Goal: Information Seeking & Learning: Learn about a topic

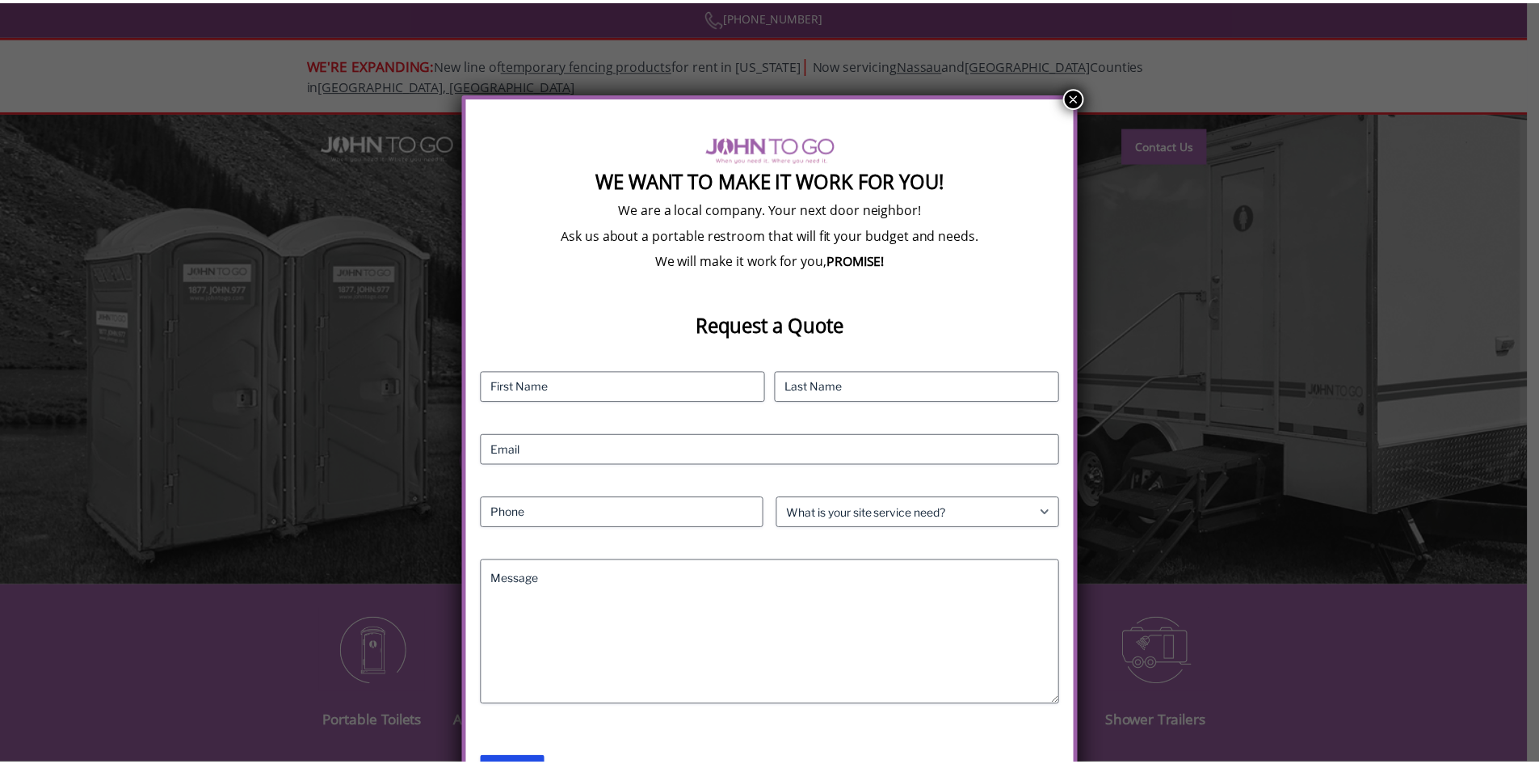
scroll to position [12, 0]
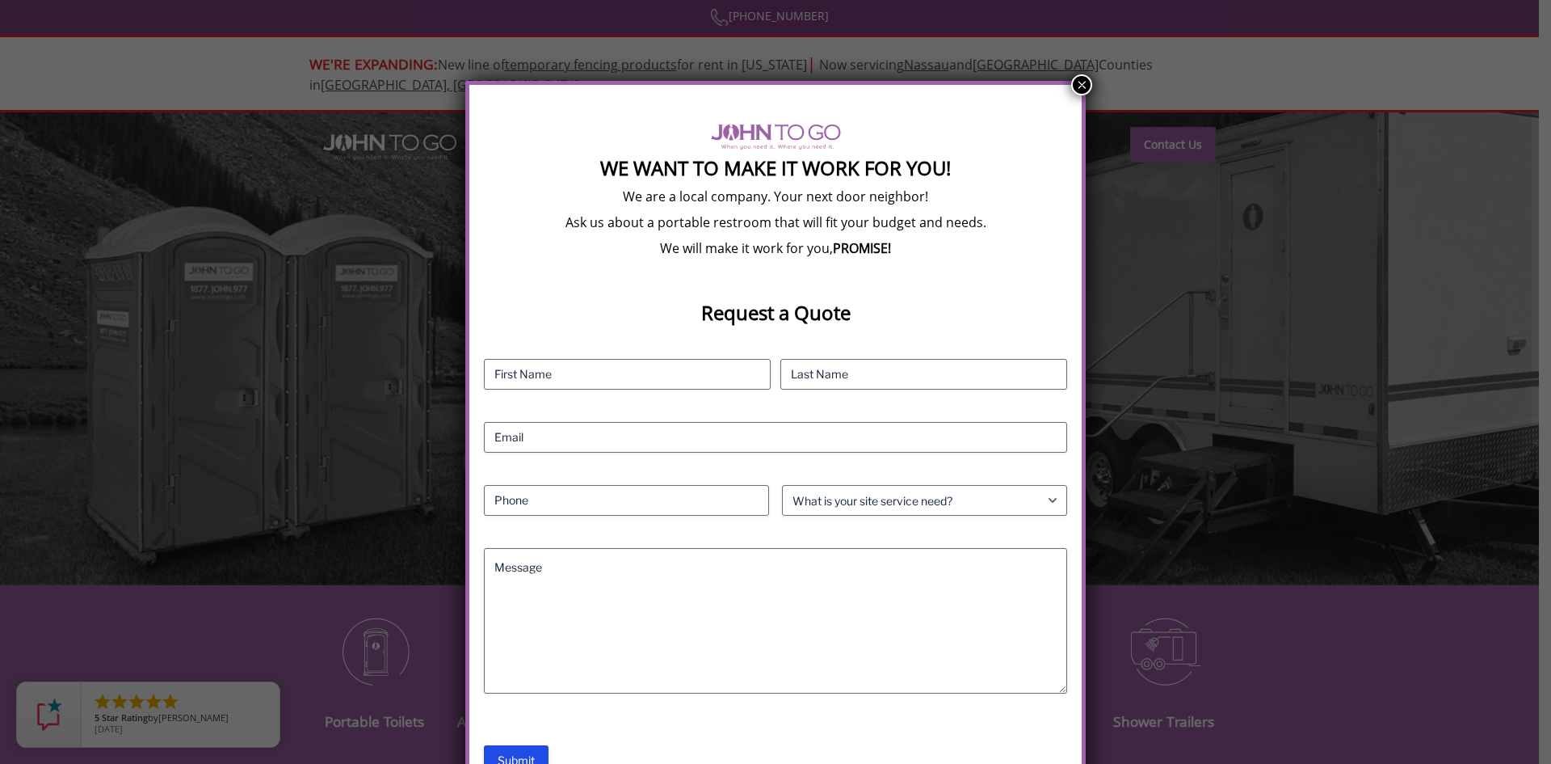
click at [1079, 85] on button "×" at bounding box center [1081, 84] width 21 height 21
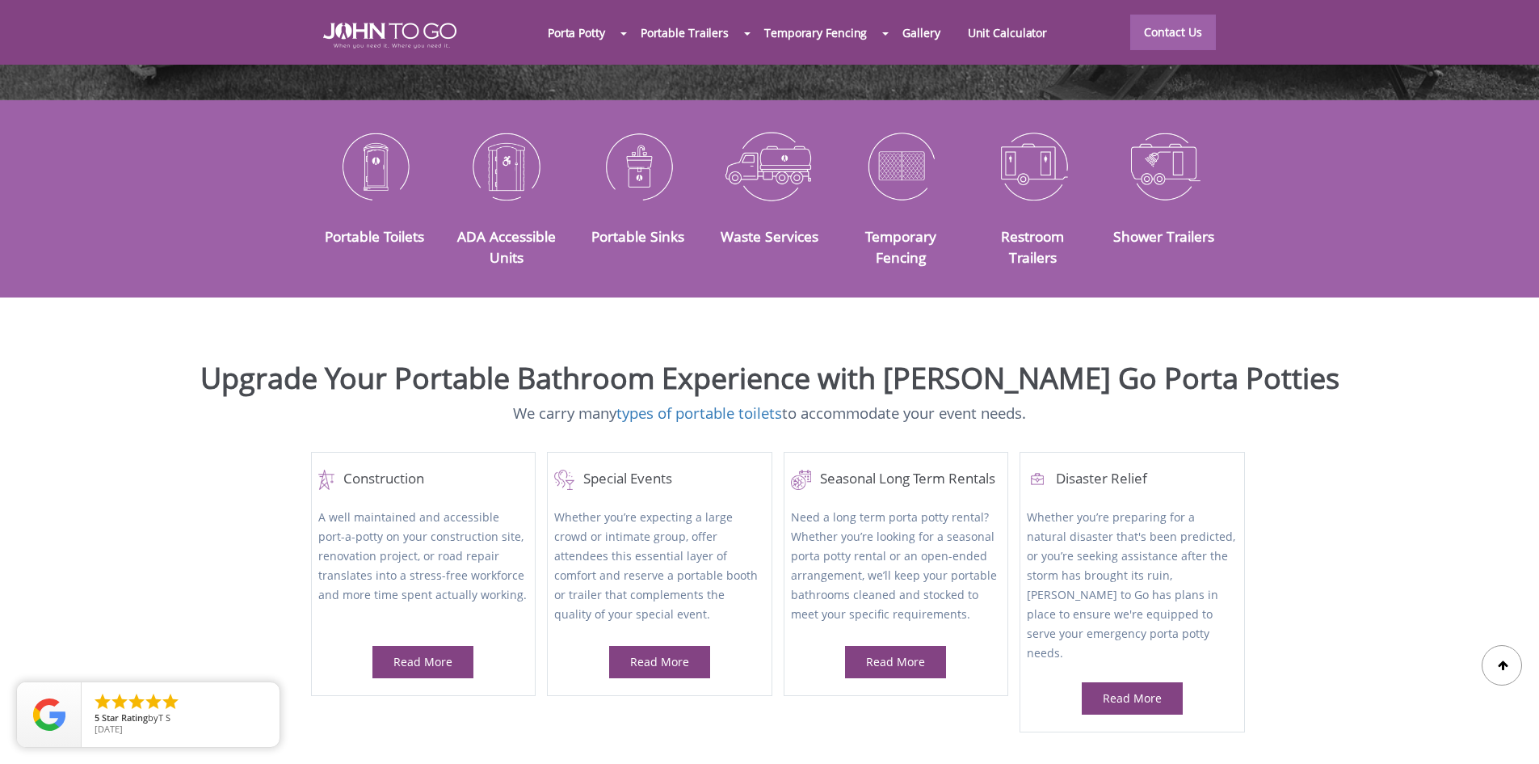
scroll to position [566, 0]
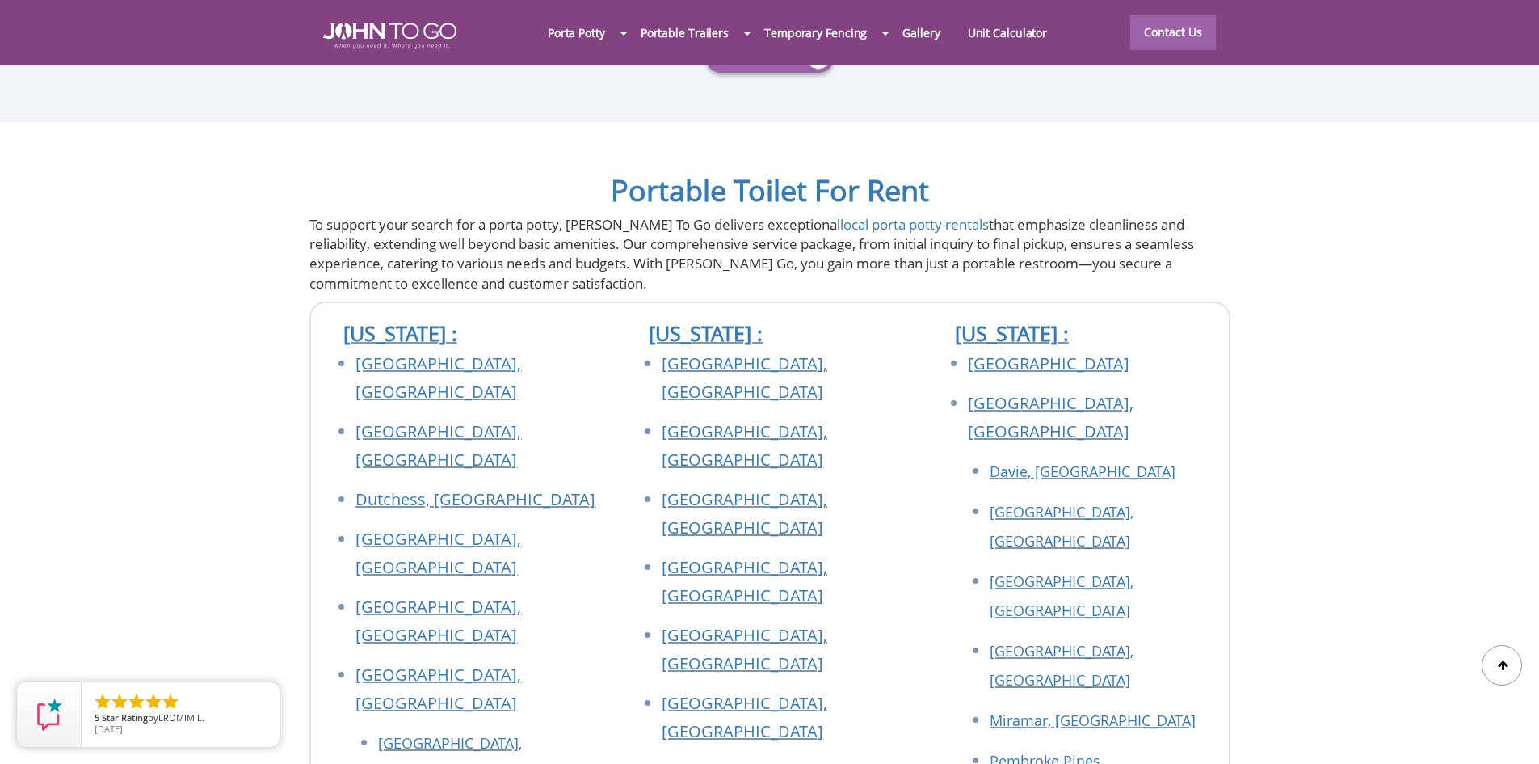
scroll to position [5656, 0]
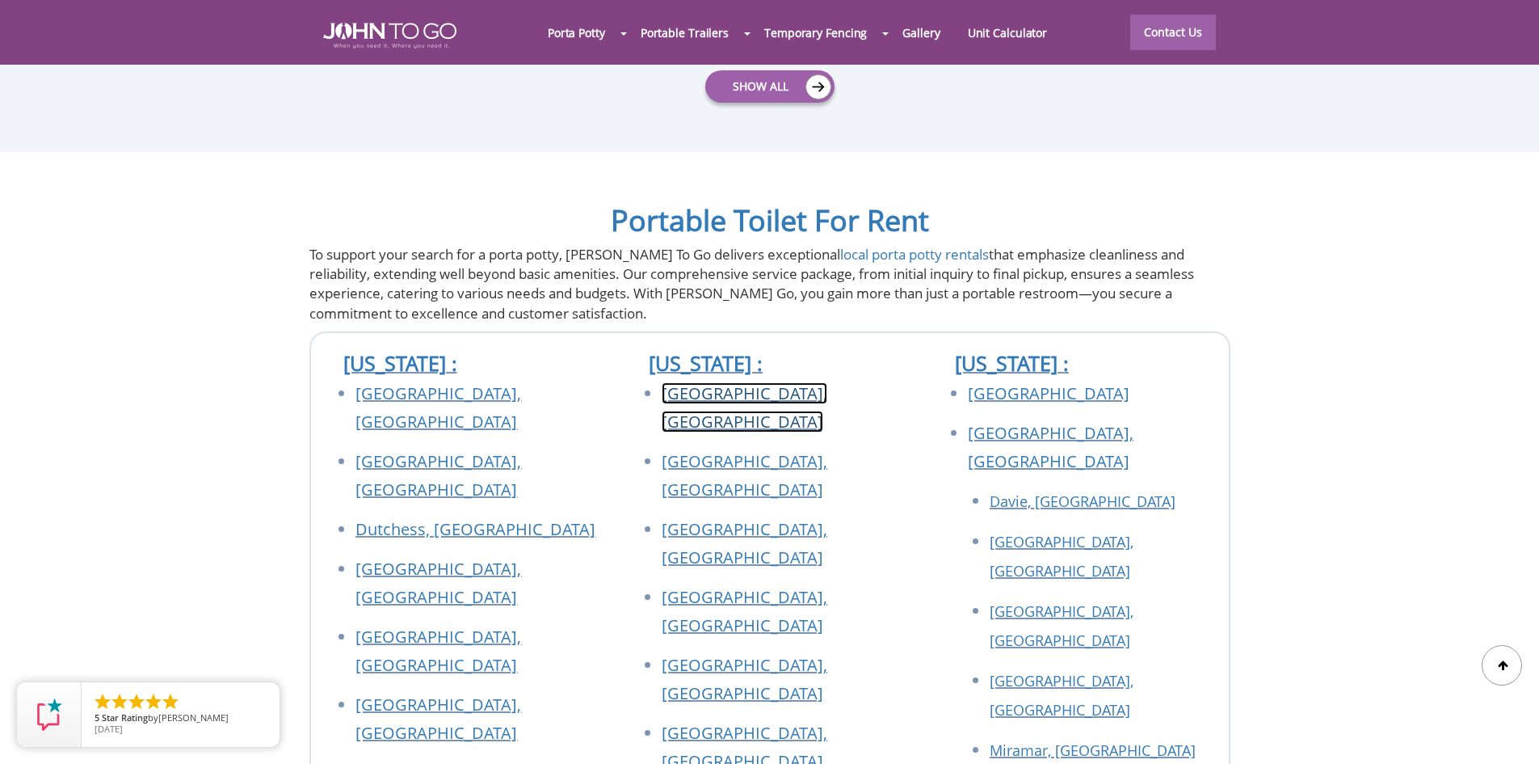
click at [727, 382] on link "[GEOGRAPHIC_DATA], [GEOGRAPHIC_DATA]" at bounding box center [745, 407] width 166 height 50
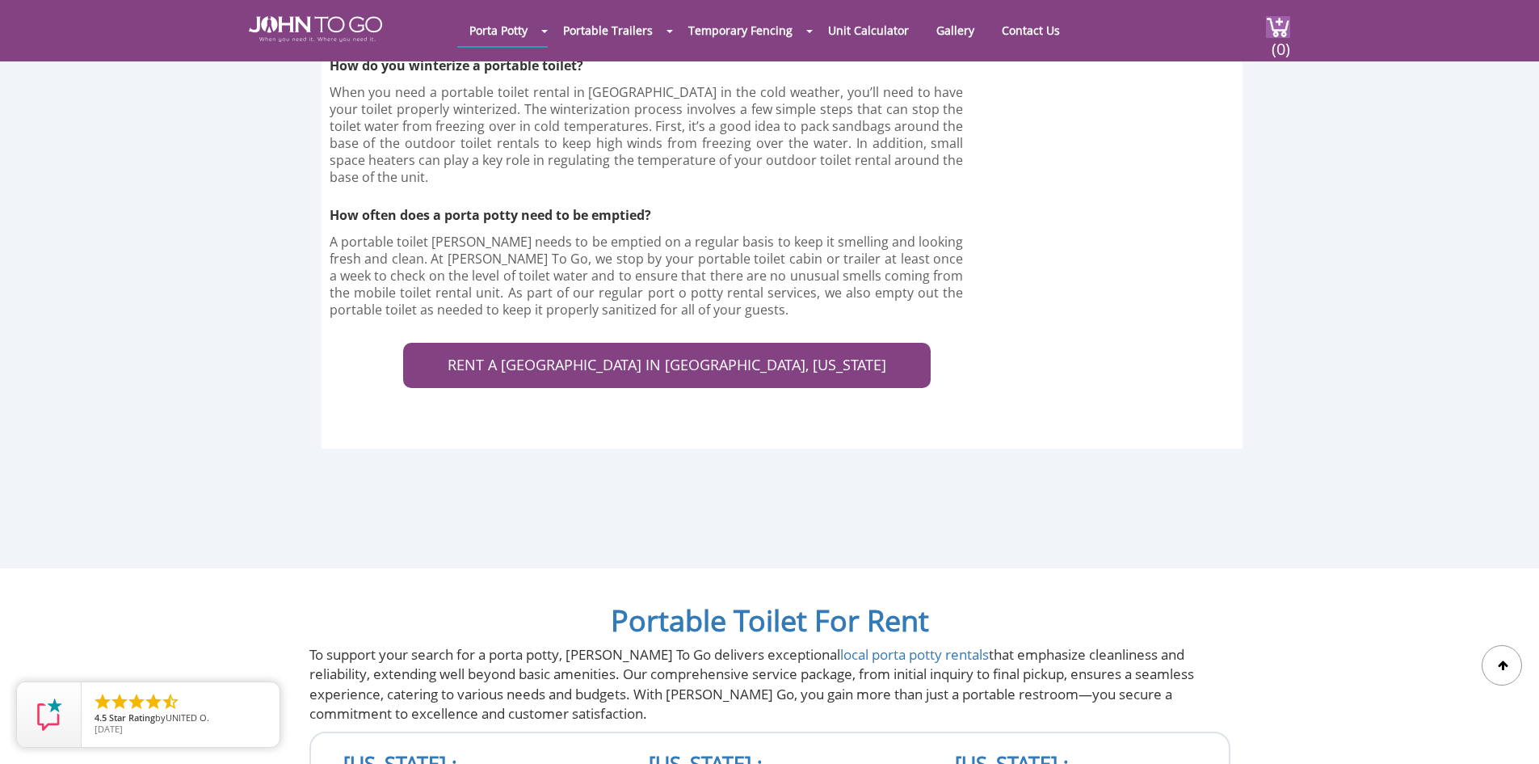
scroll to position [4767, 0]
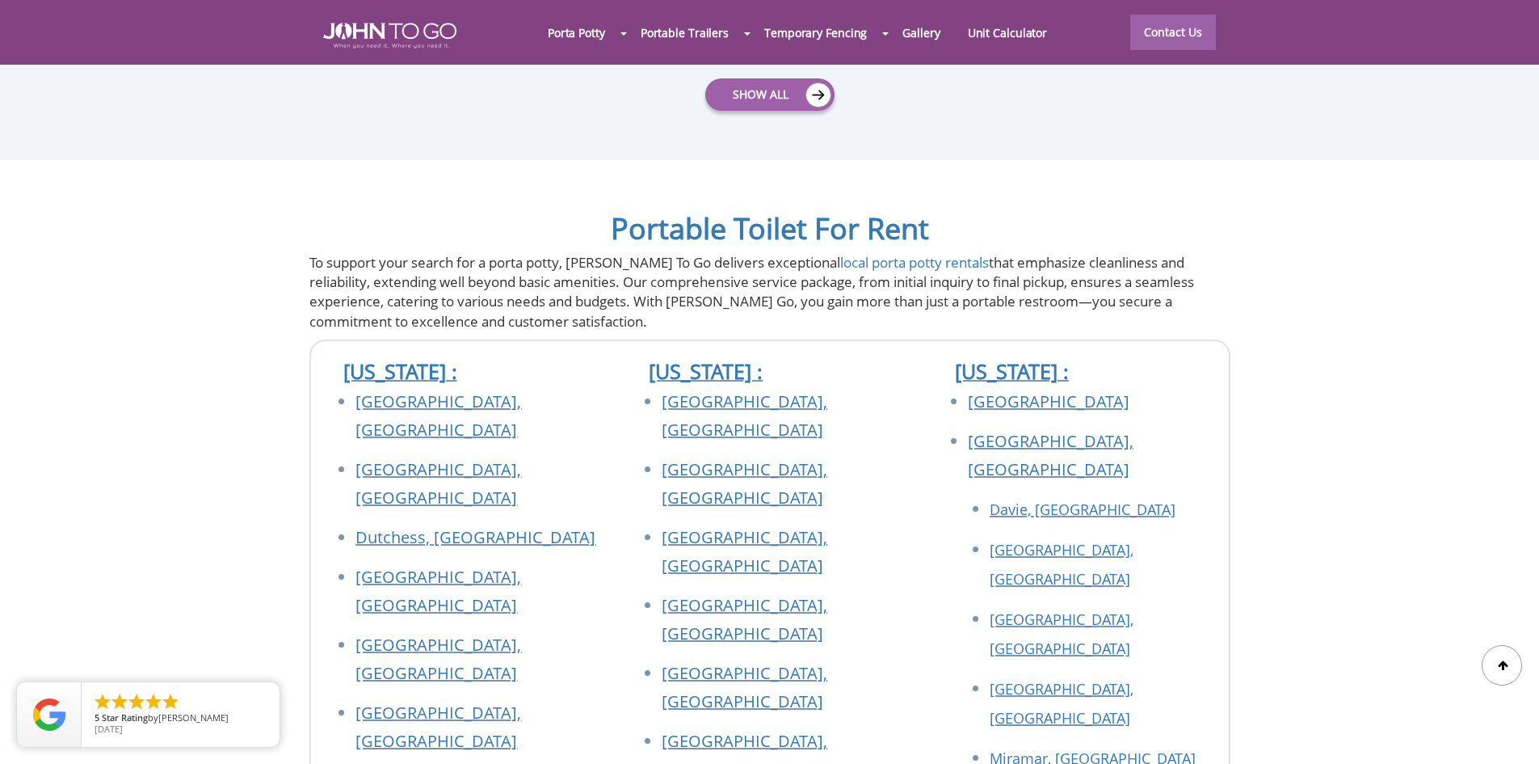
drag, startPoint x: 1401, startPoint y: 224, endPoint x: 1395, endPoint y: 233, distance: 11.7
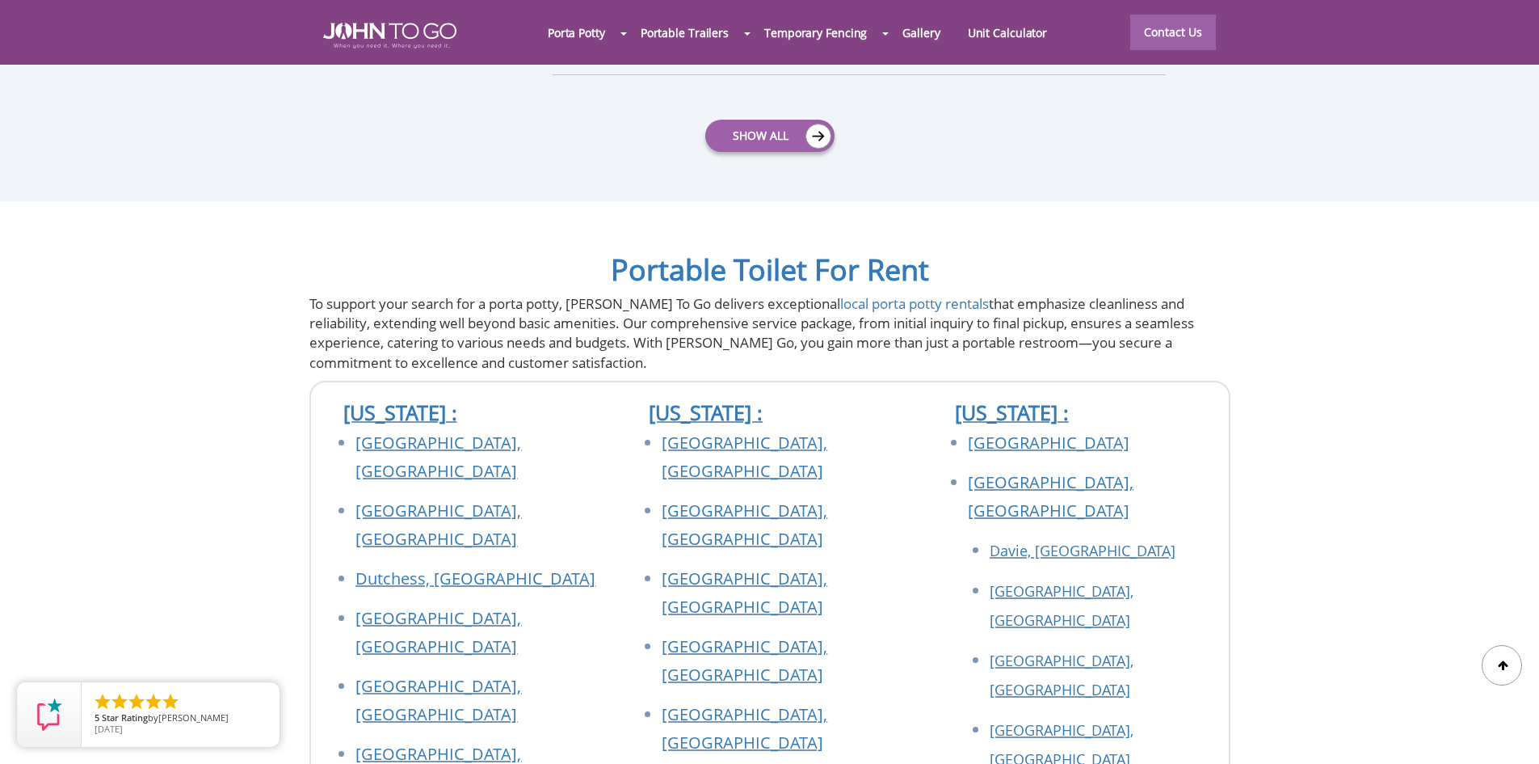
scroll to position [5567, 0]
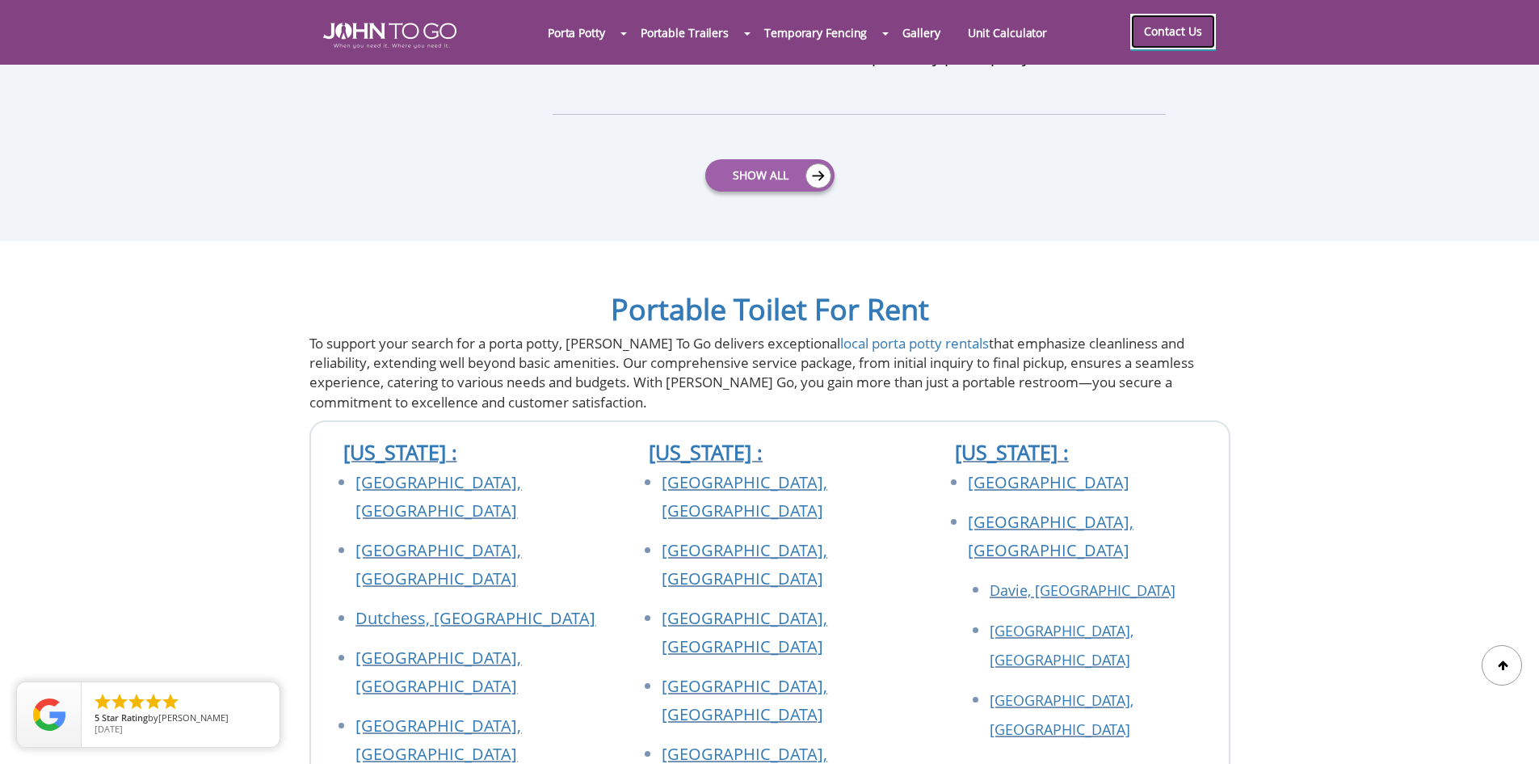
click at [1162, 29] on link "Contact Us" at bounding box center [1173, 32] width 86 height 36
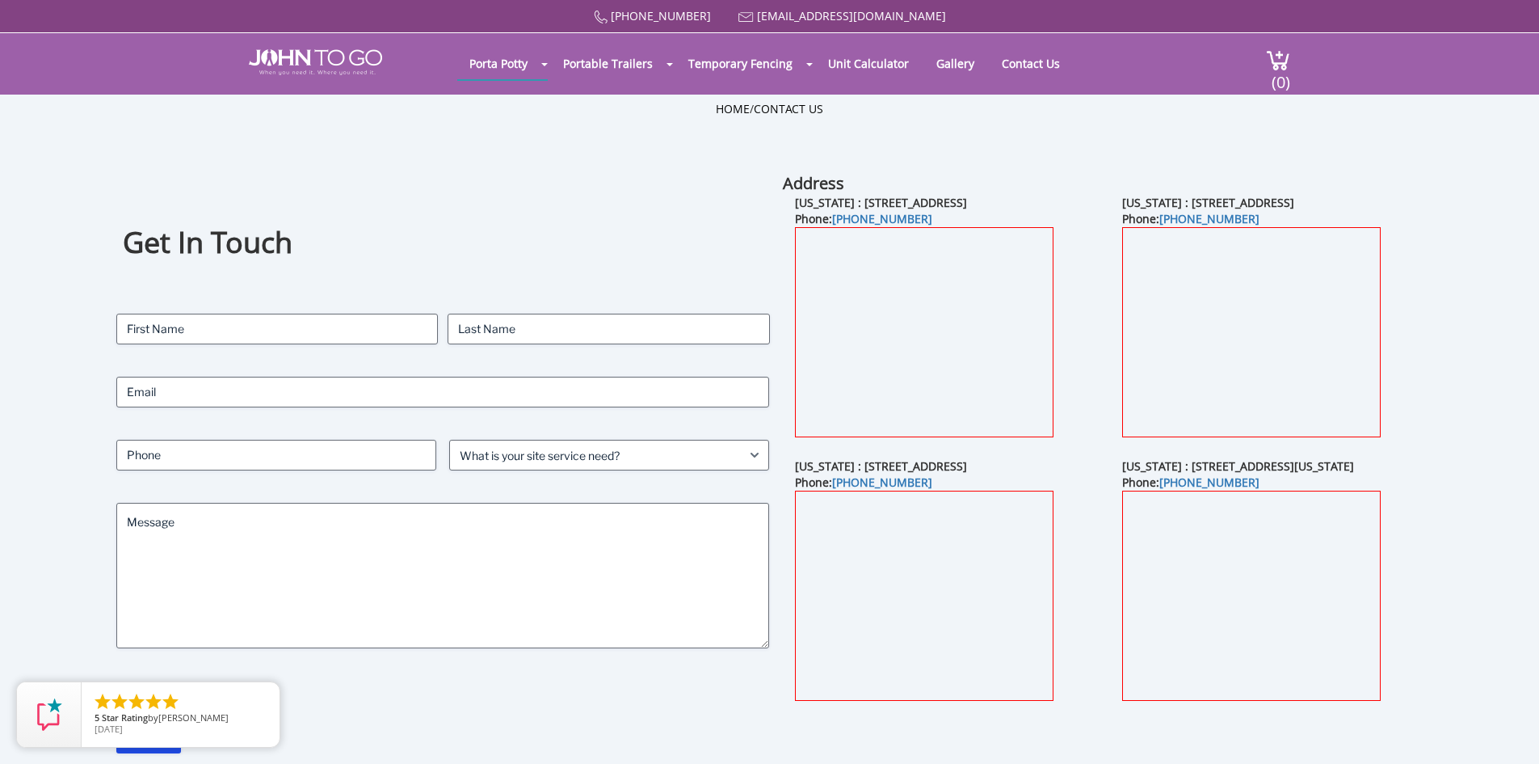
click at [1492, 280] on div "Get In Touch Contact Name (Required) First Last Email (Required) Phone (Require…" at bounding box center [769, 482] width 1539 height 621
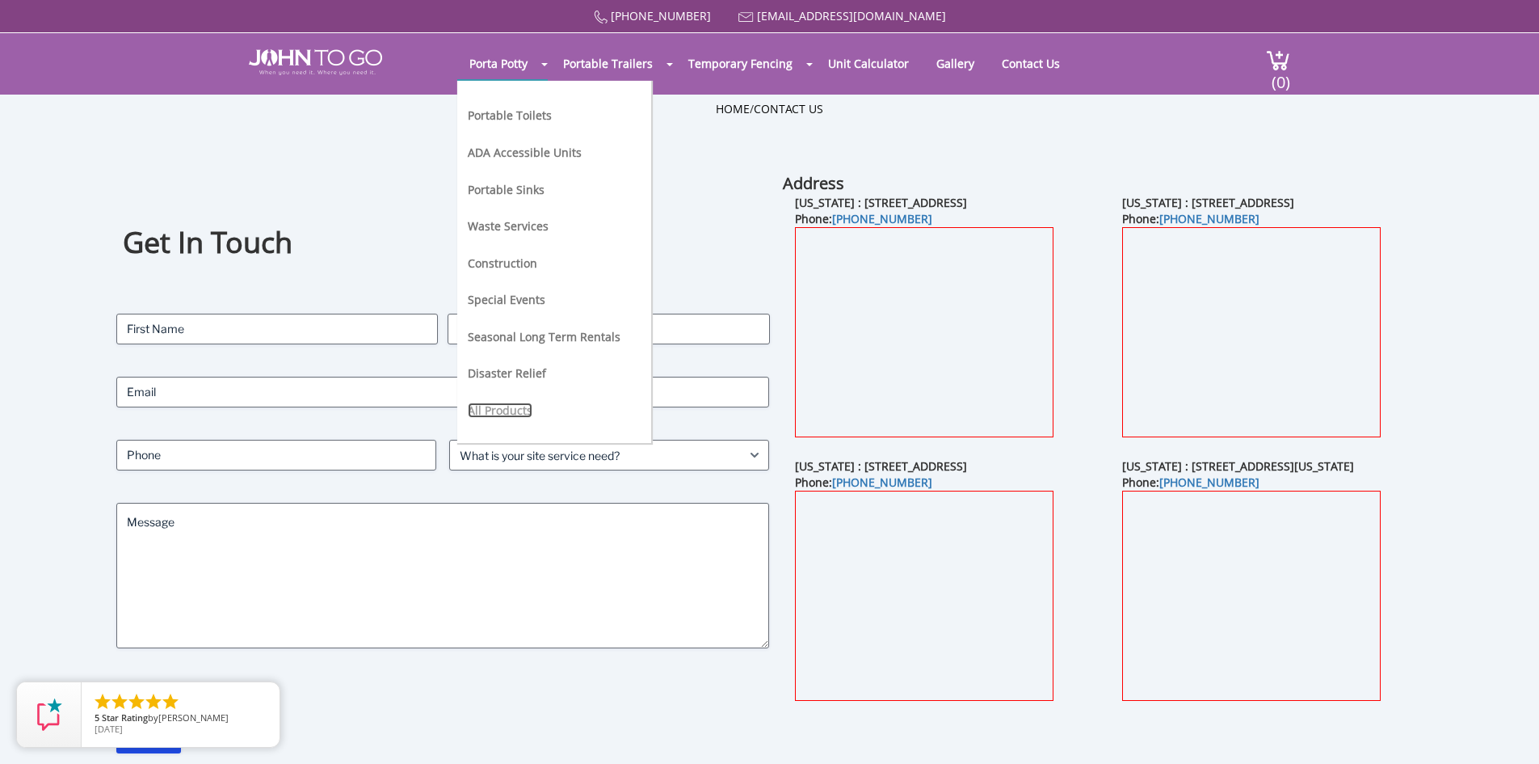
click at [497, 408] on link "All Products" at bounding box center [500, 409] width 65 height 15
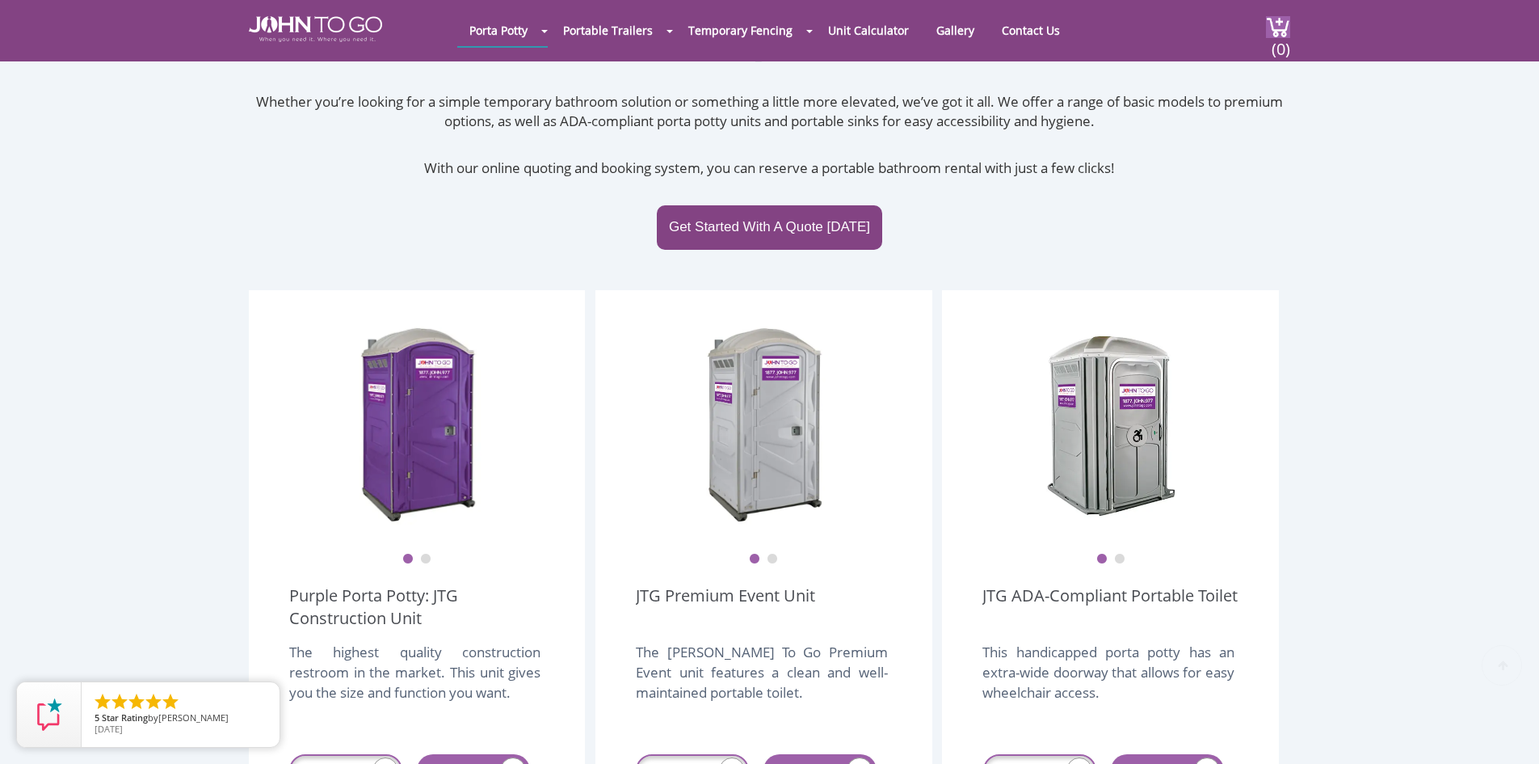
scroll to position [404, 0]
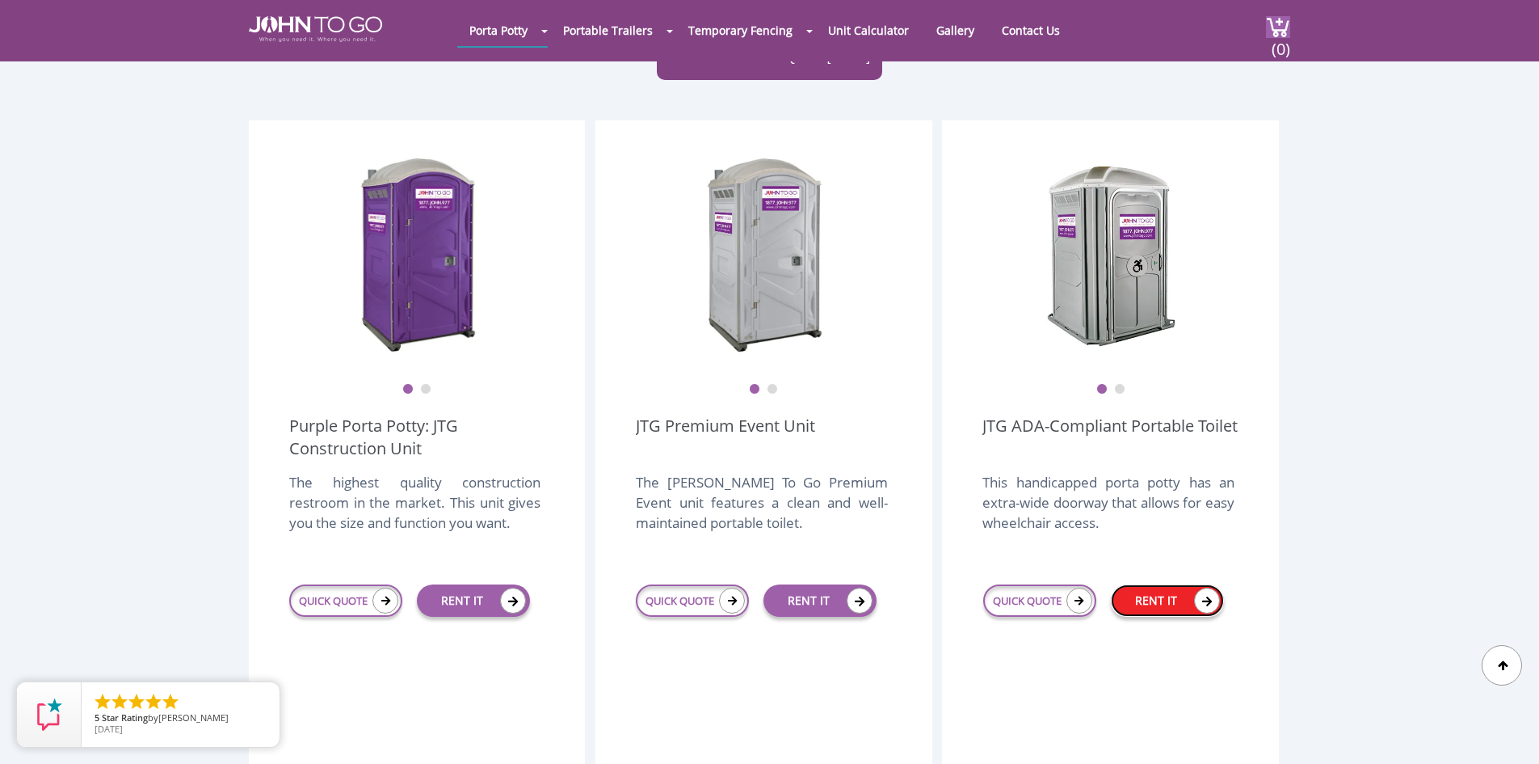
click at [1179, 584] on link "RENT IT" at bounding box center [1167, 600] width 113 height 32
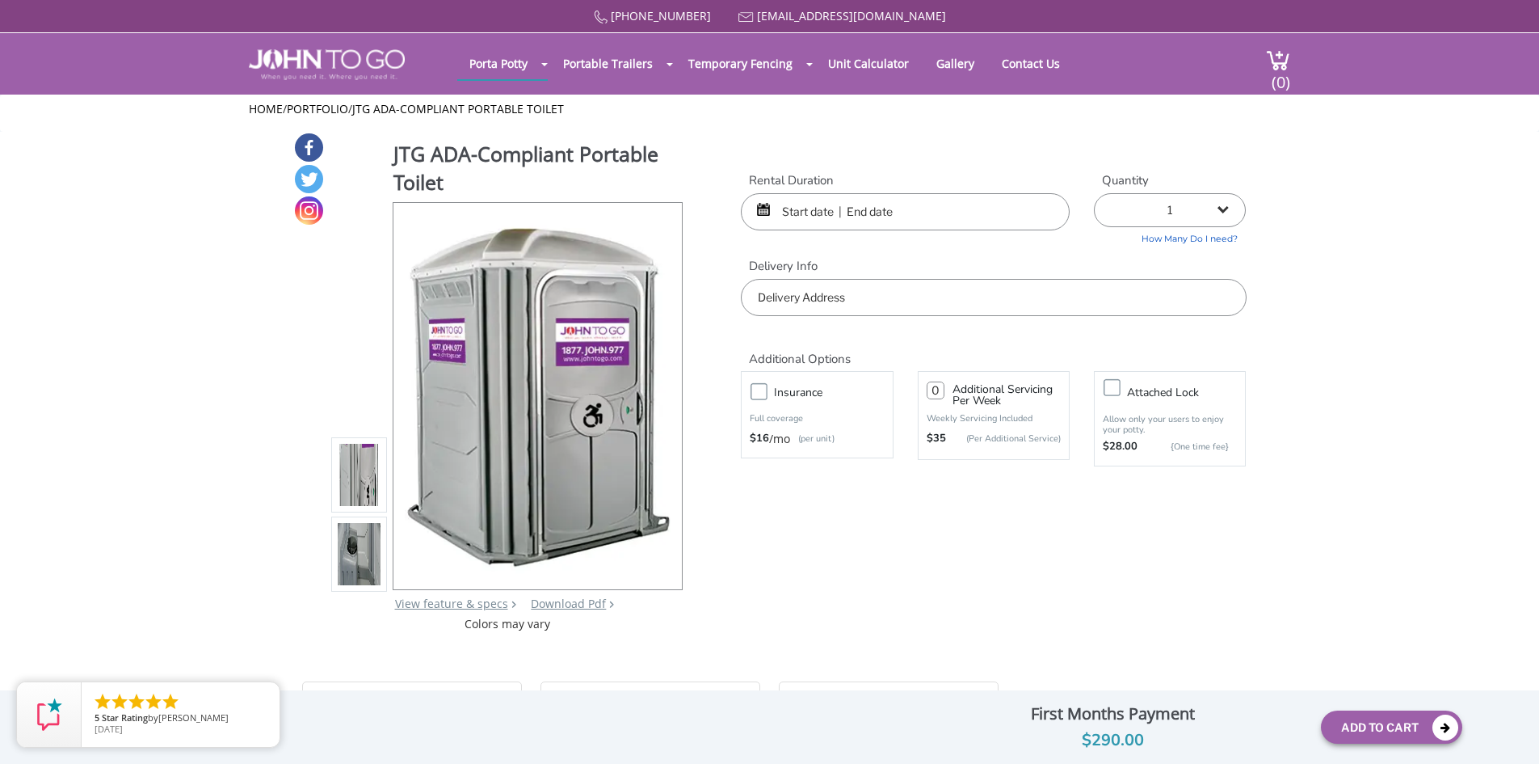
click at [1188, 502] on form "Rental Duration Quantity 1 2 (5% discount) 3 (8% discount) 4 (10% discount) 5 (…" at bounding box center [993, 337] width 505 height 330
click at [671, 392] on div at bounding box center [661, 396] width 23 height 23
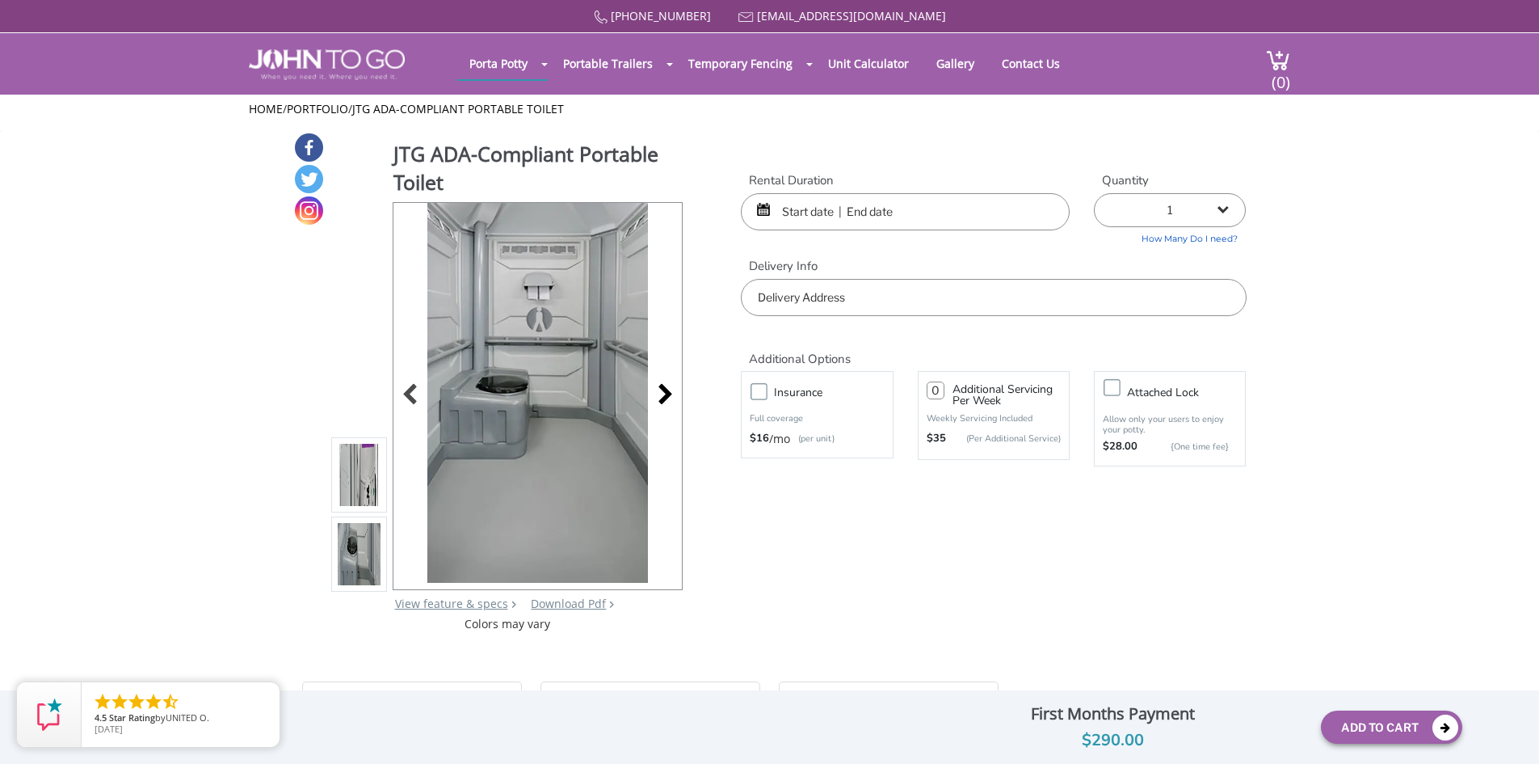
click at [663, 387] on div at bounding box center [661, 396] width 23 height 23
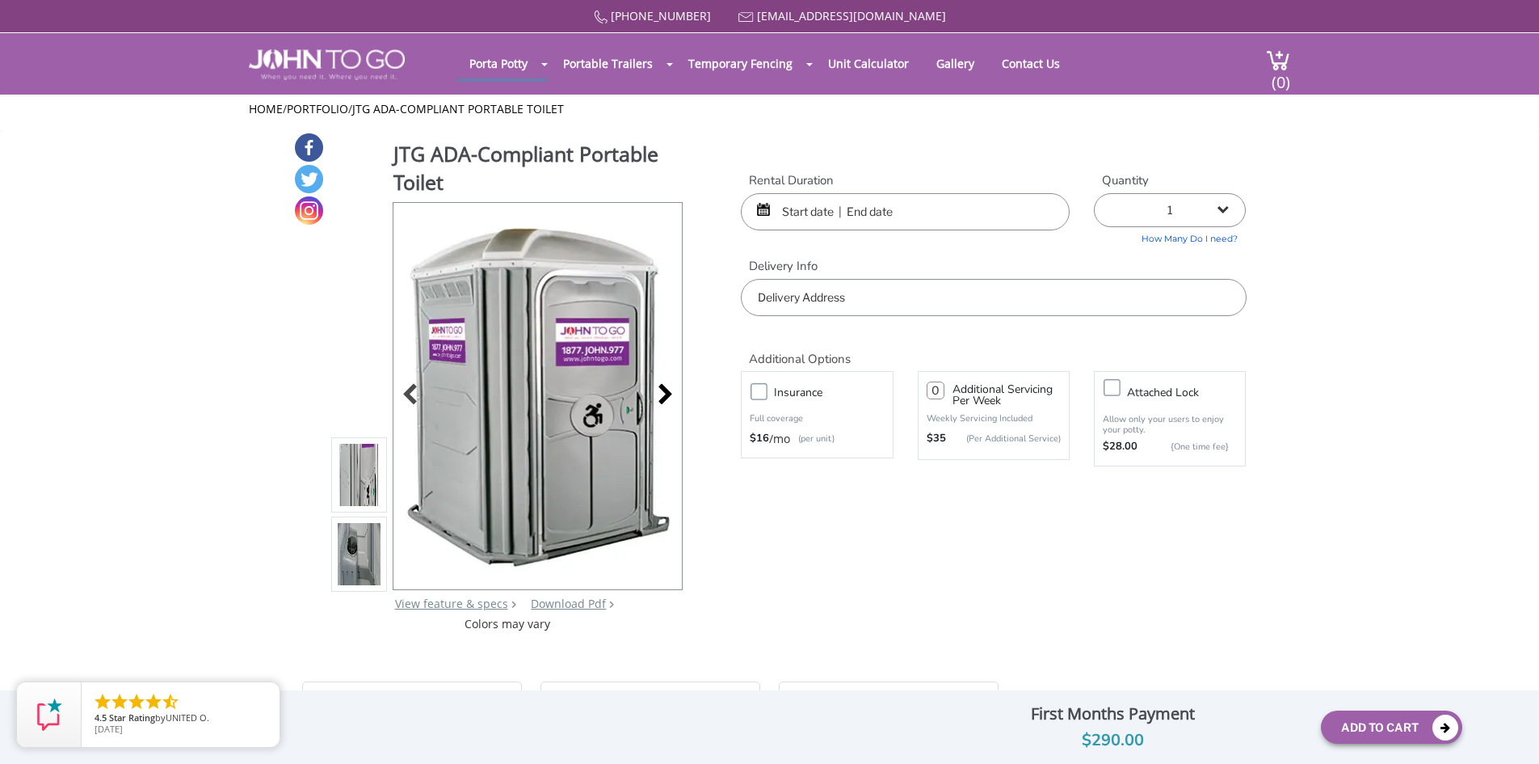
click at [663, 387] on div at bounding box center [661, 396] width 23 height 23
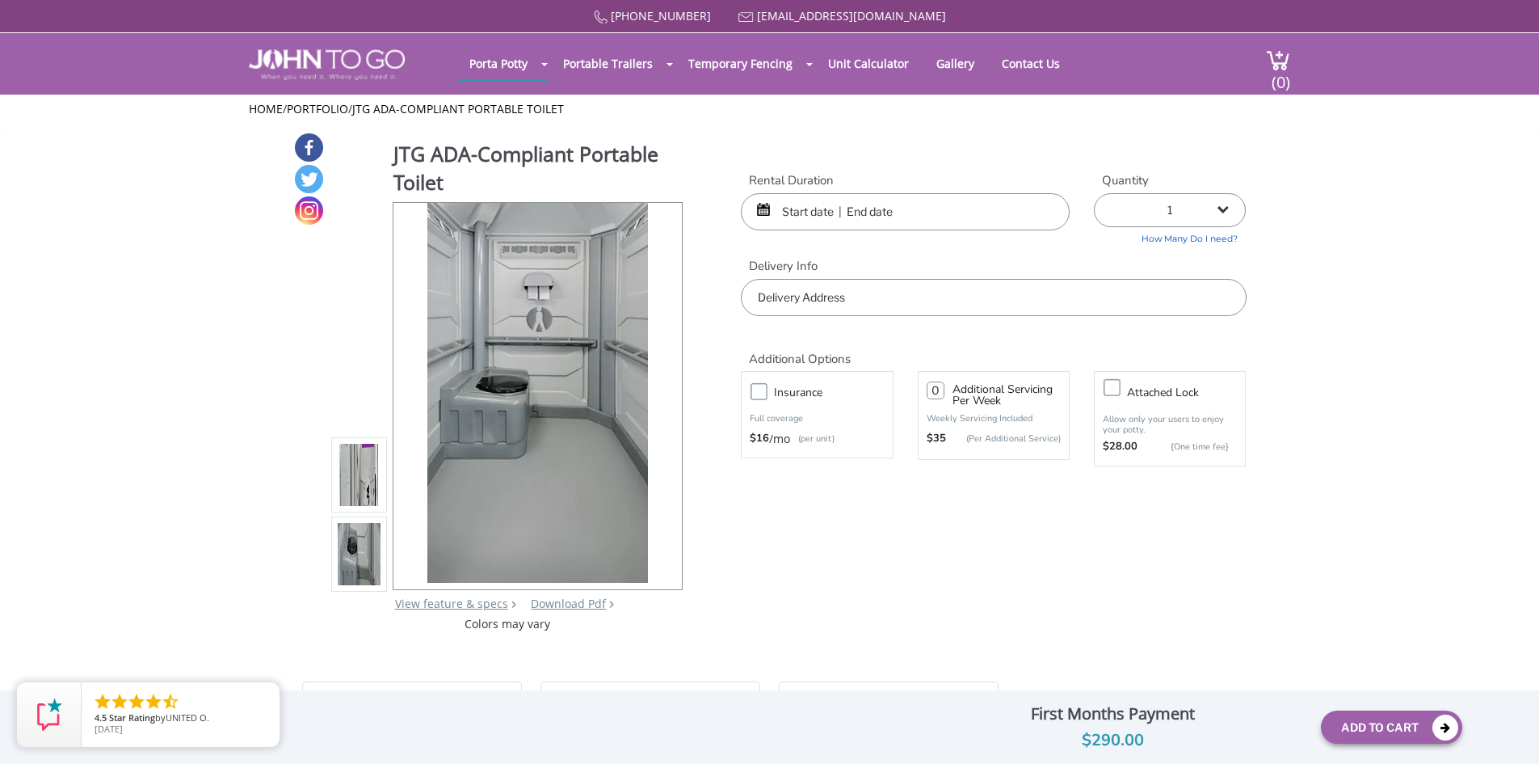
click at [333, 330] on div at bounding box center [359, 395] width 57 height 391
drag, startPoint x: 292, startPoint y: 53, endPoint x: 384, endPoint y: 64, distance: 91.9
click at [292, 53] on img at bounding box center [327, 64] width 156 height 31
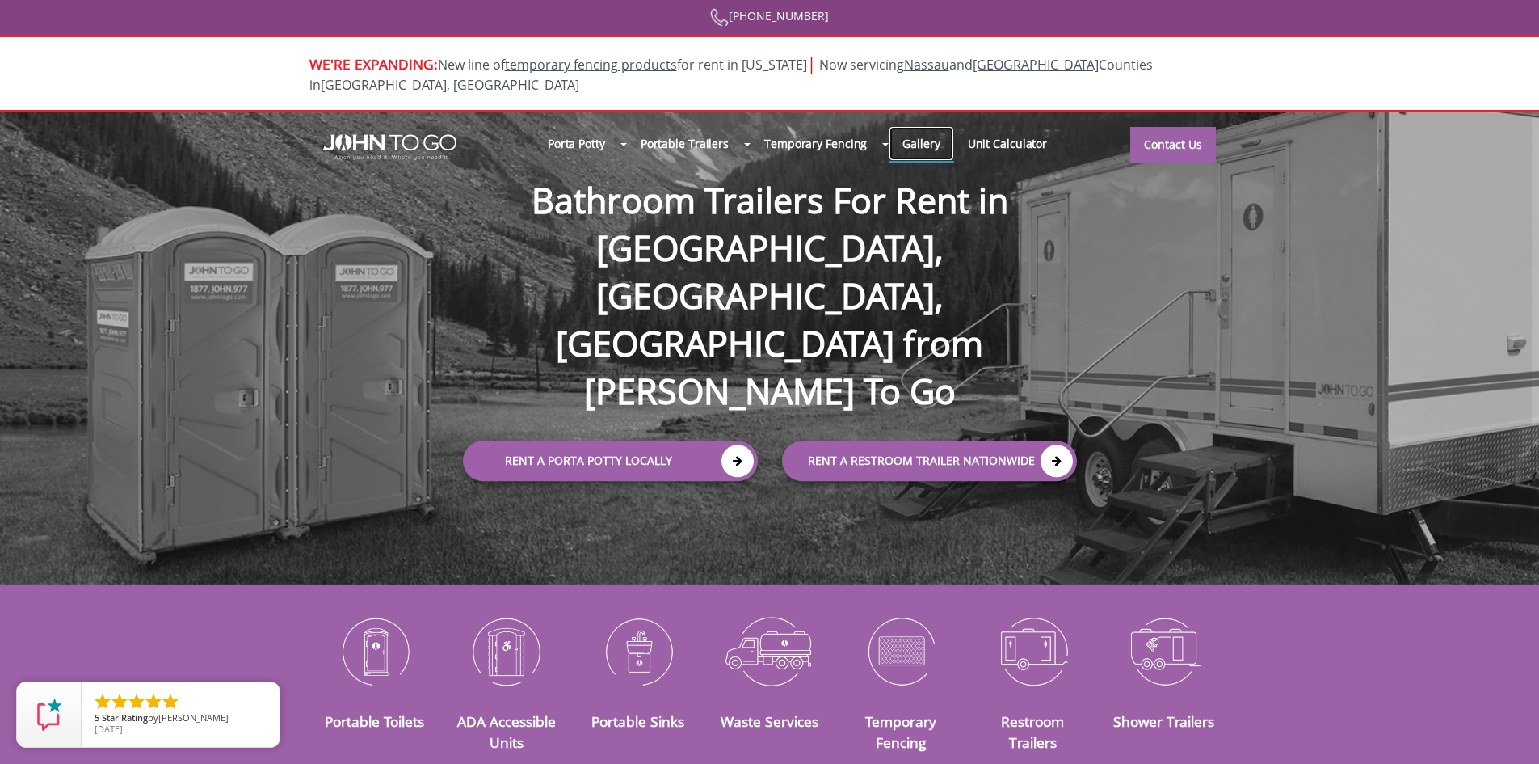
click at [917, 126] on link "Gallery" at bounding box center [921, 143] width 65 height 35
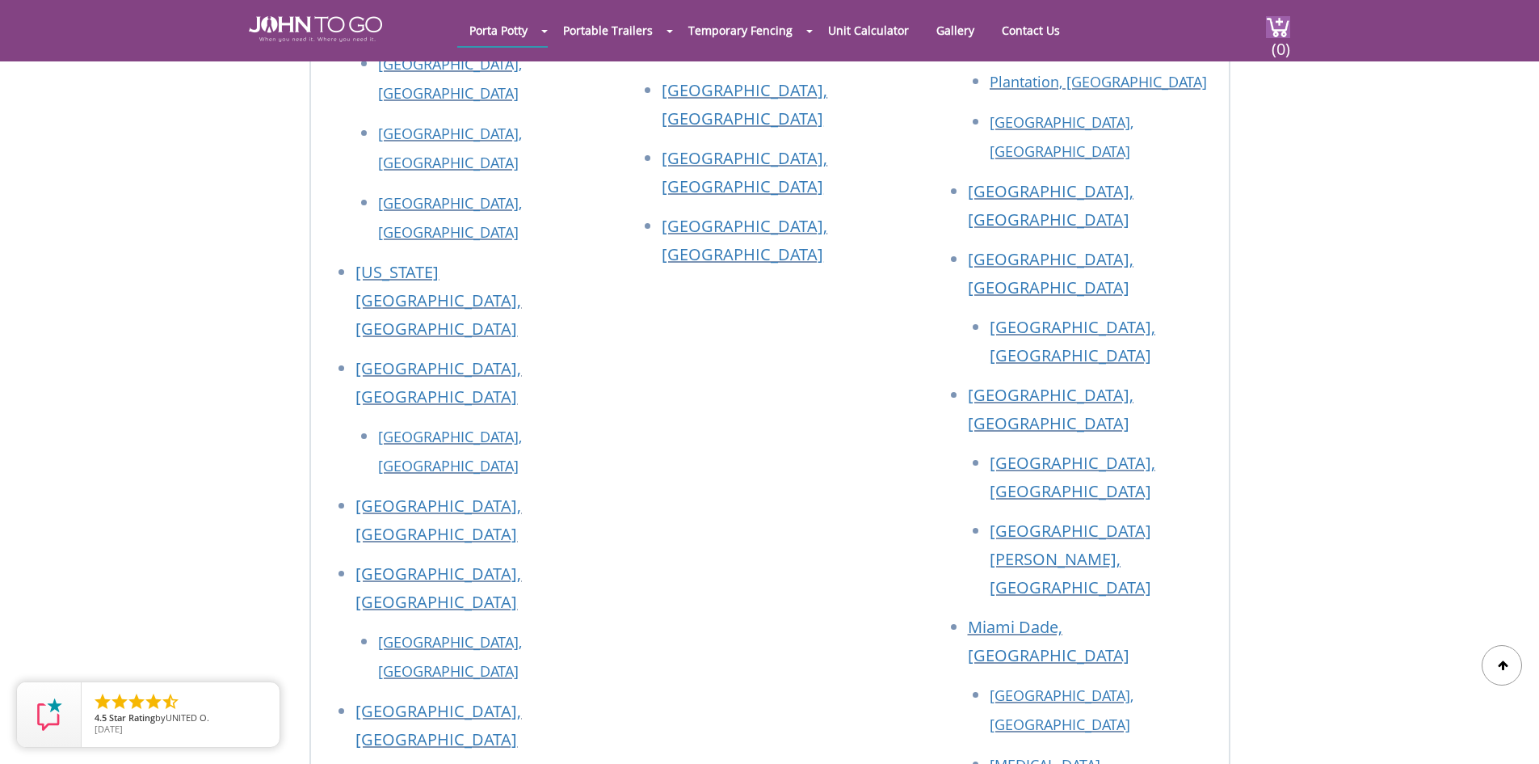
scroll to position [4040, 0]
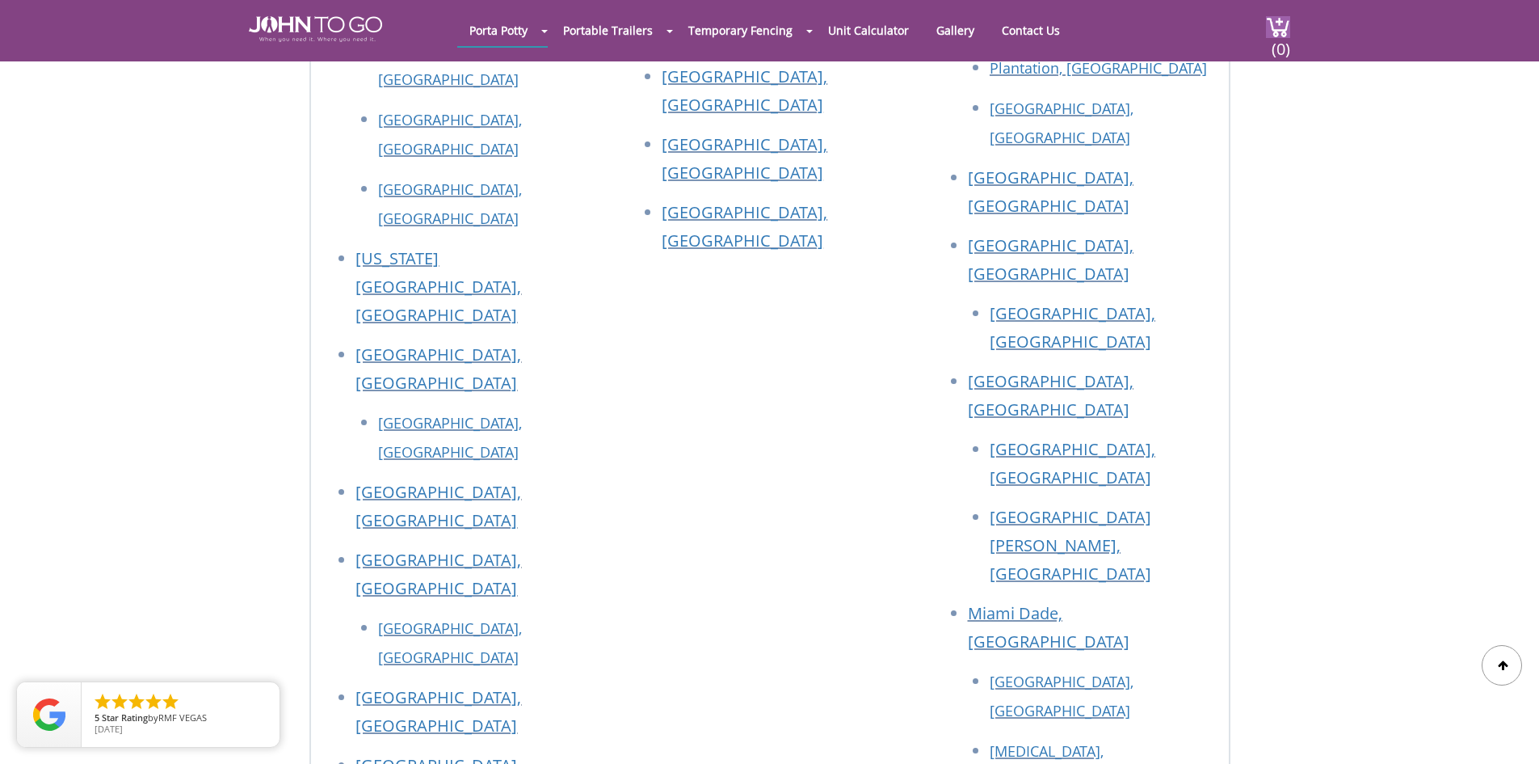
click at [1448, 363] on section "Portable Toilet For Rent To support your search for a porta potty, John To Go d…" at bounding box center [769, 569] width 1539 height 2384
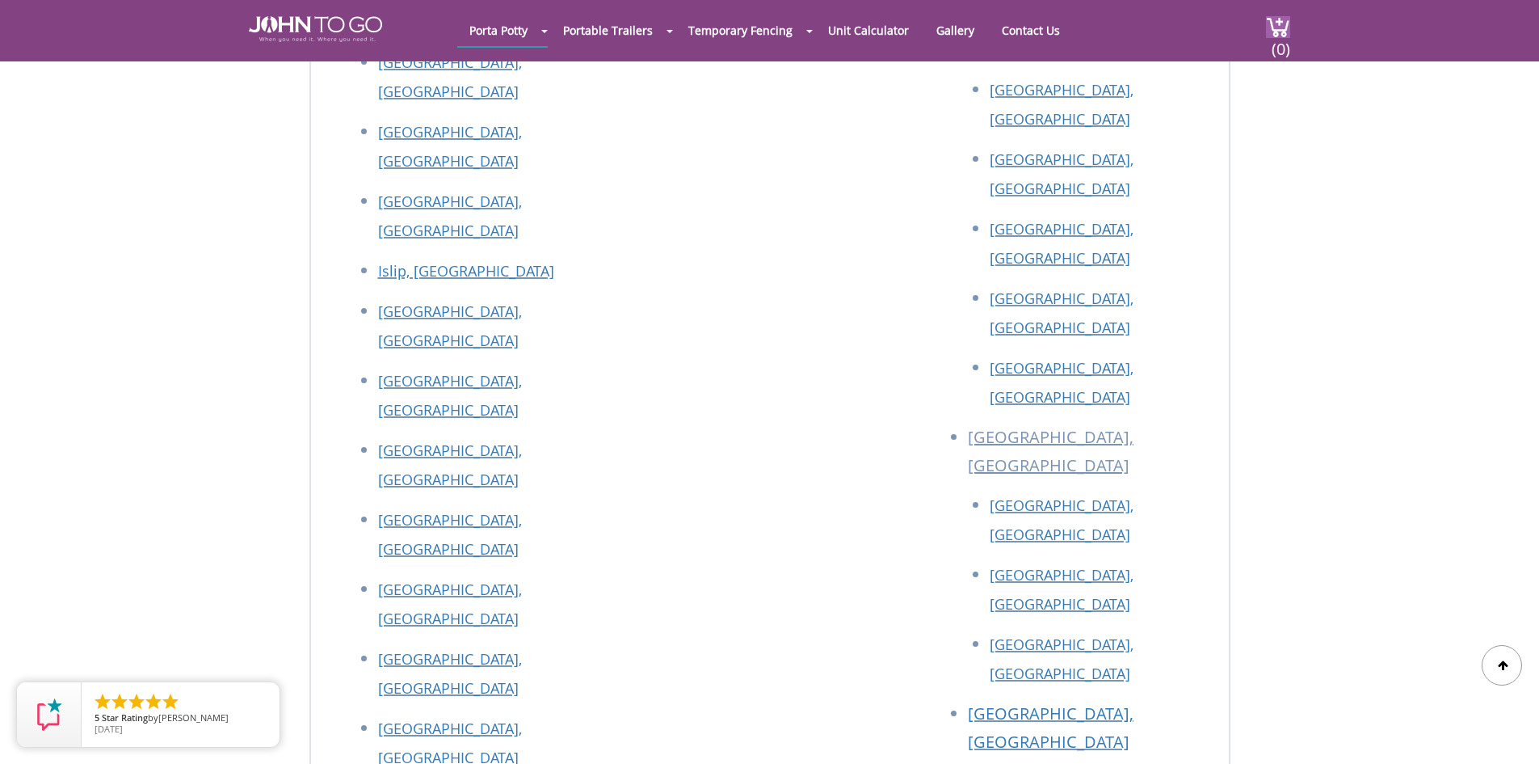
scroll to position [4956, 0]
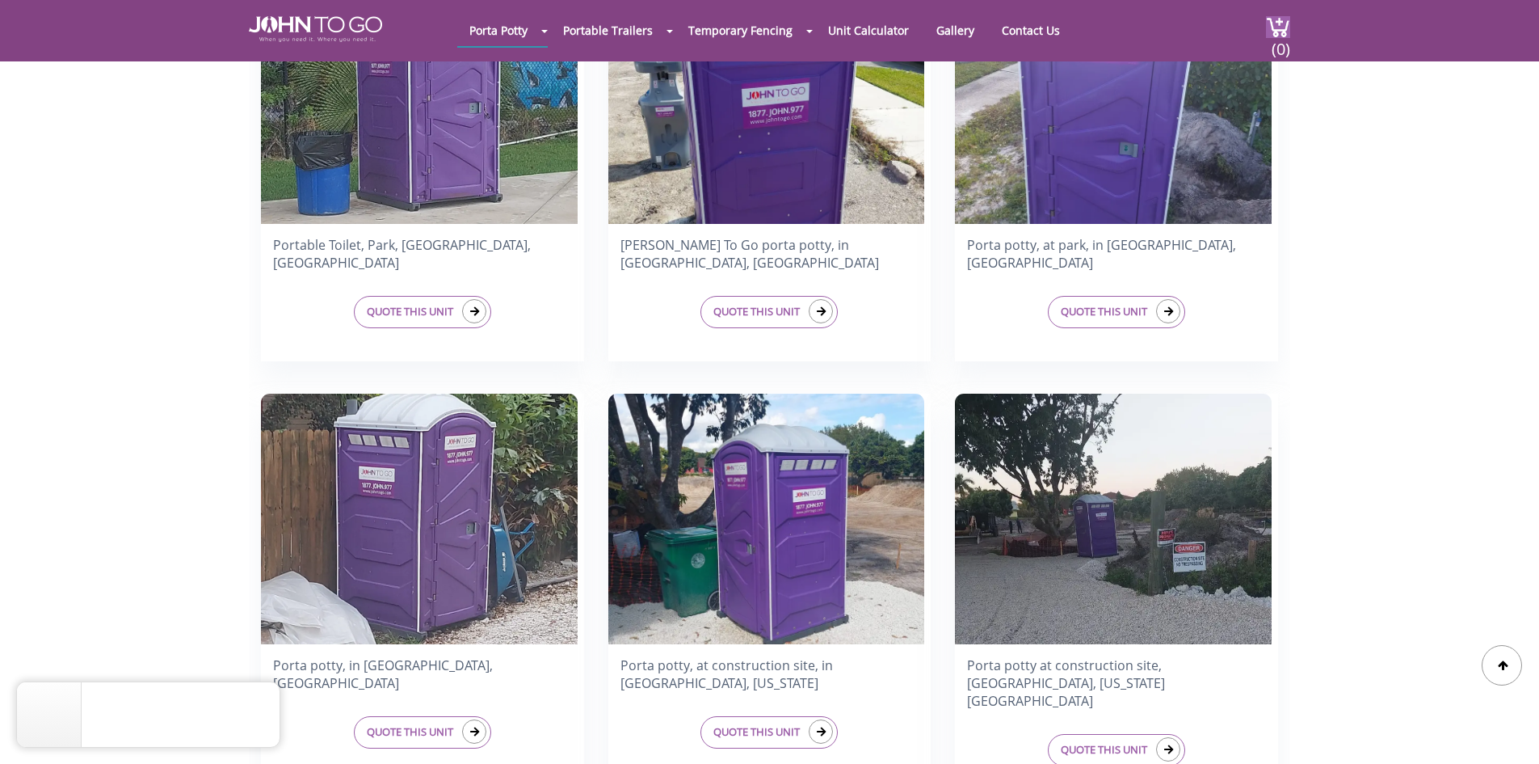
scroll to position [1967, 0]
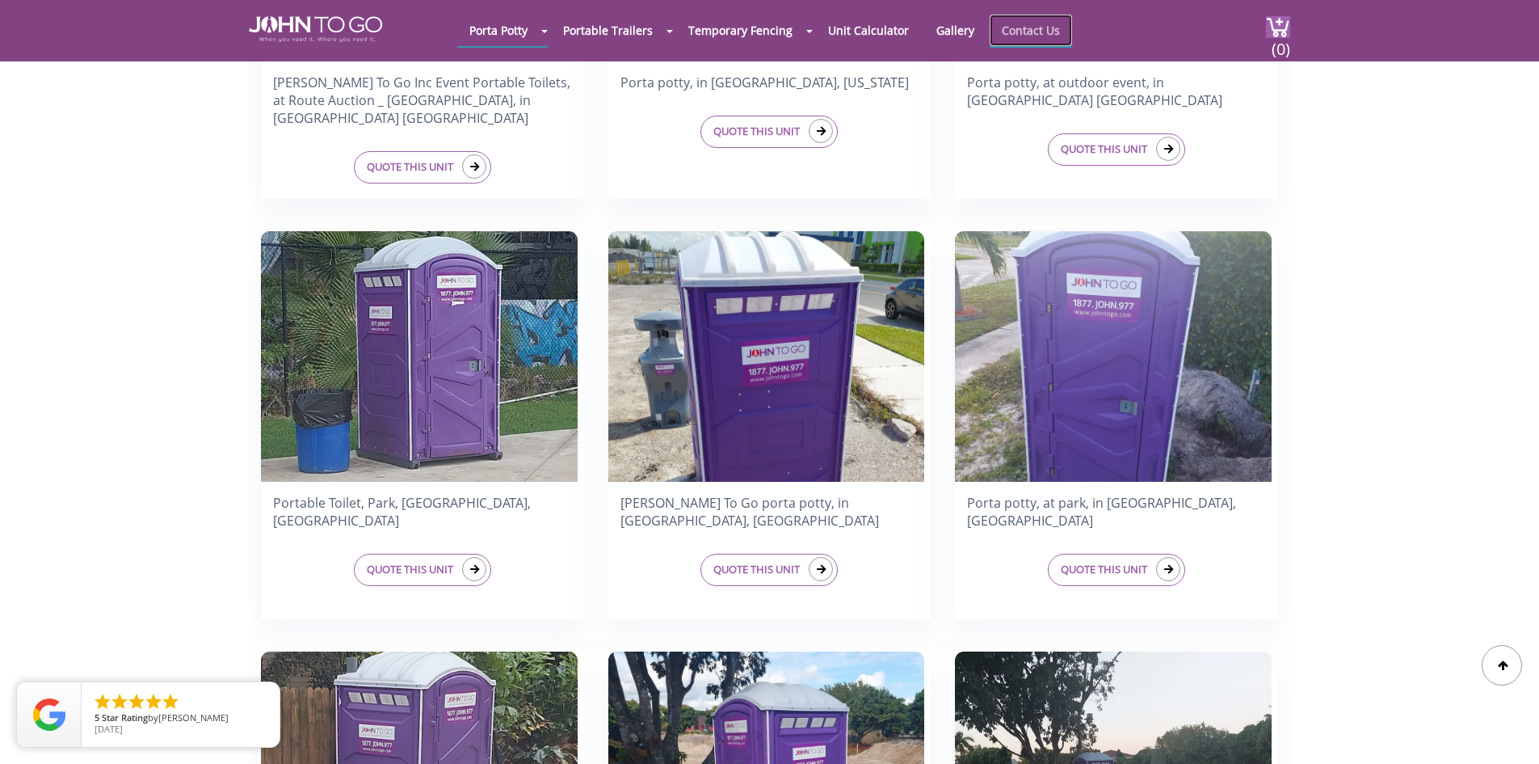
click at [1007, 36] on link "Contact Us" at bounding box center [1031, 31] width 82 height 32
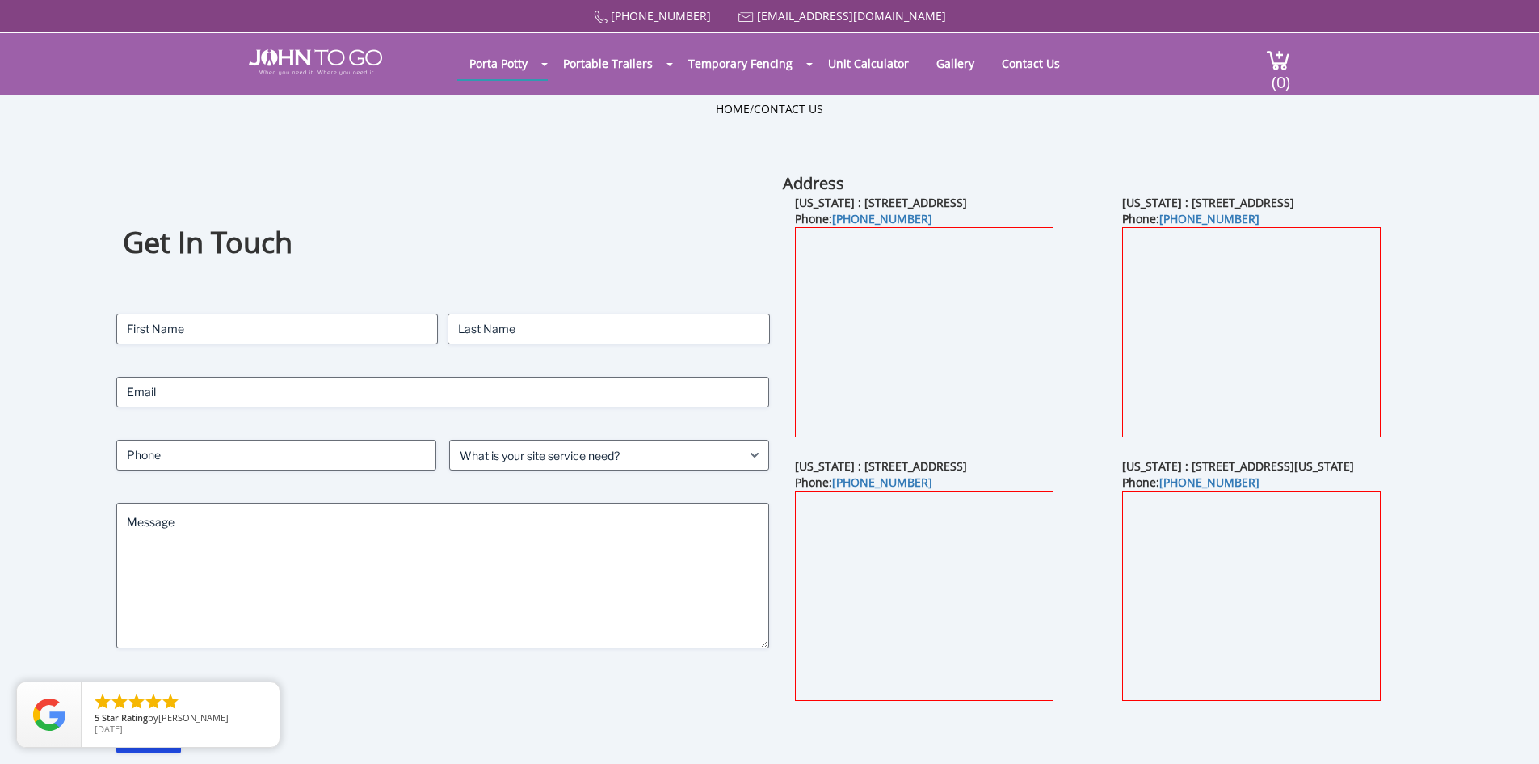
click at [1431, 284] on div "[US_STATE] : [STREET_ADDRESS] Phone: [PHONE_NUMBER]" at bounding box center [1273, 326] width 326 height 263
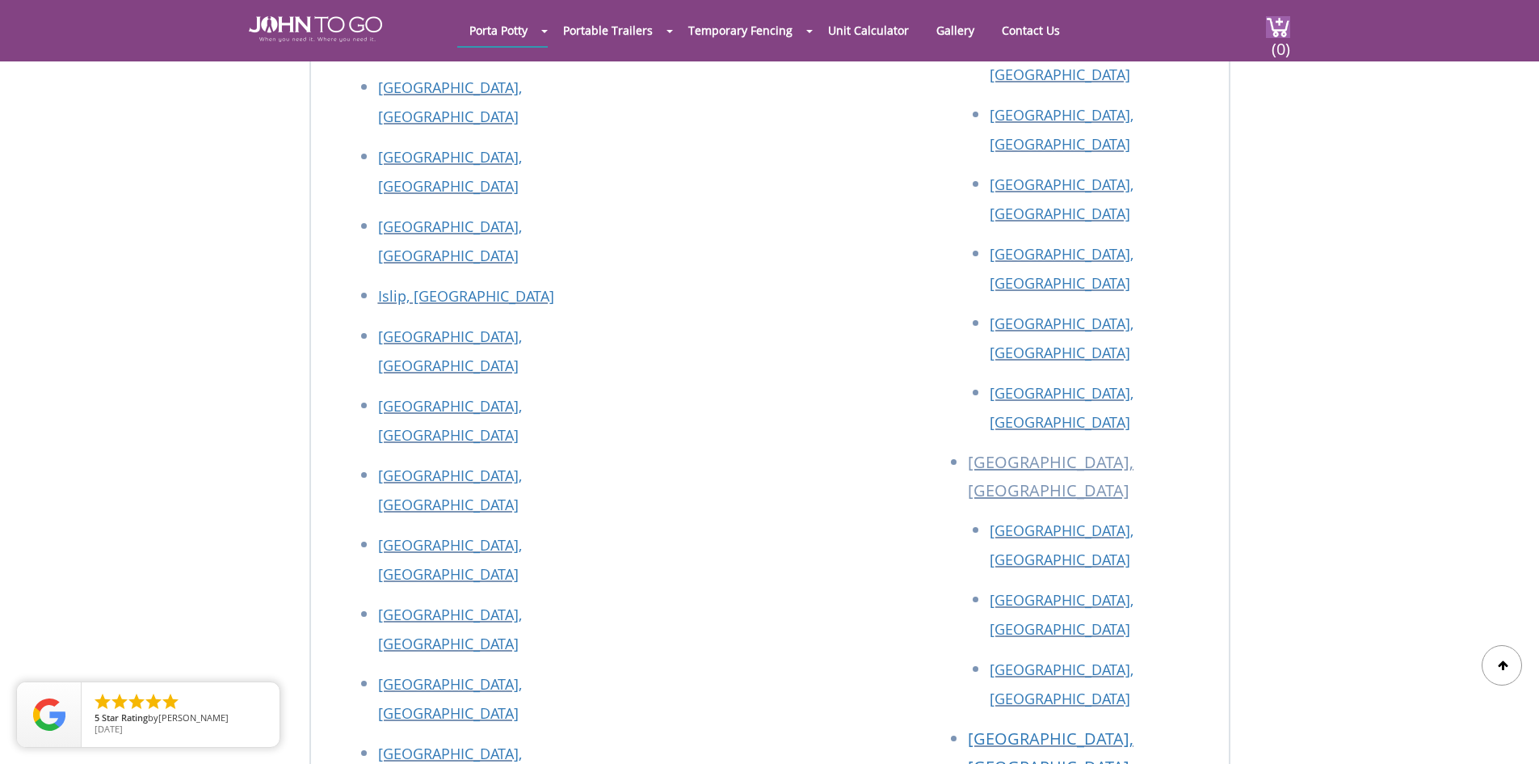
scroll to position [3098, 0]
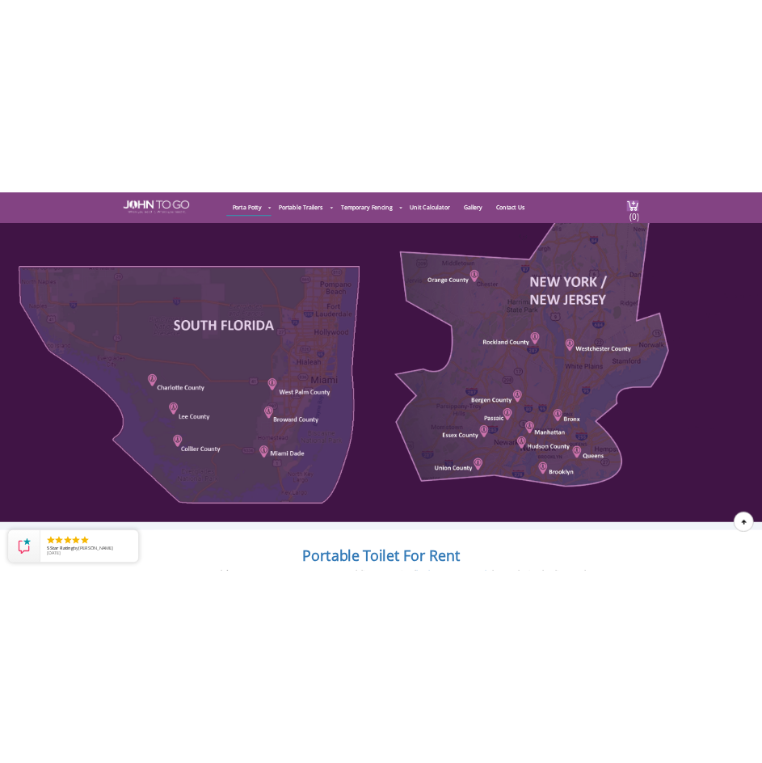
scroll to position [755, 0]
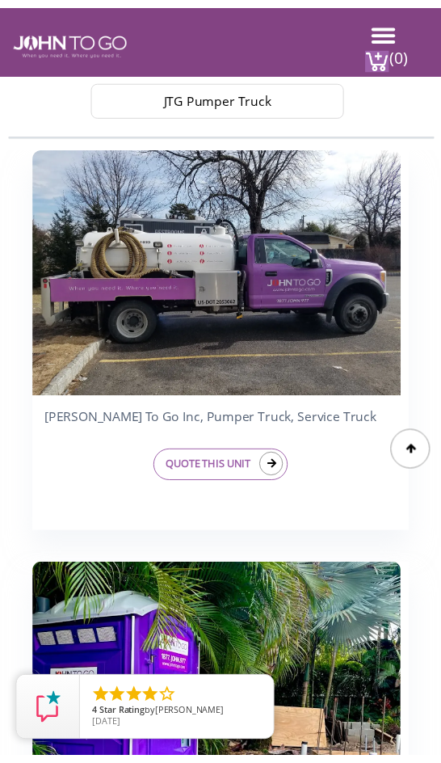
scroll to position [674, 0]
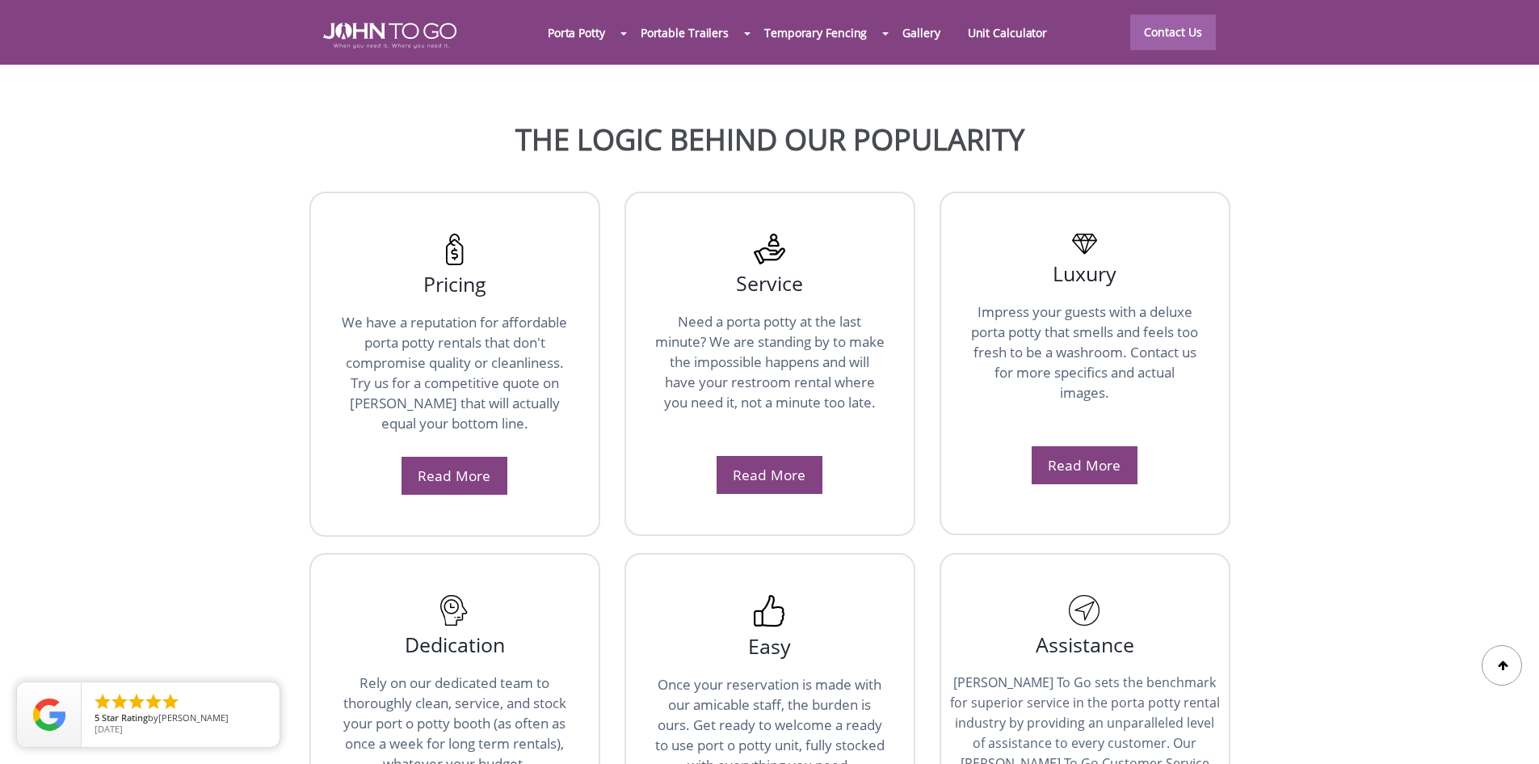
scroll to position [2828, 0]
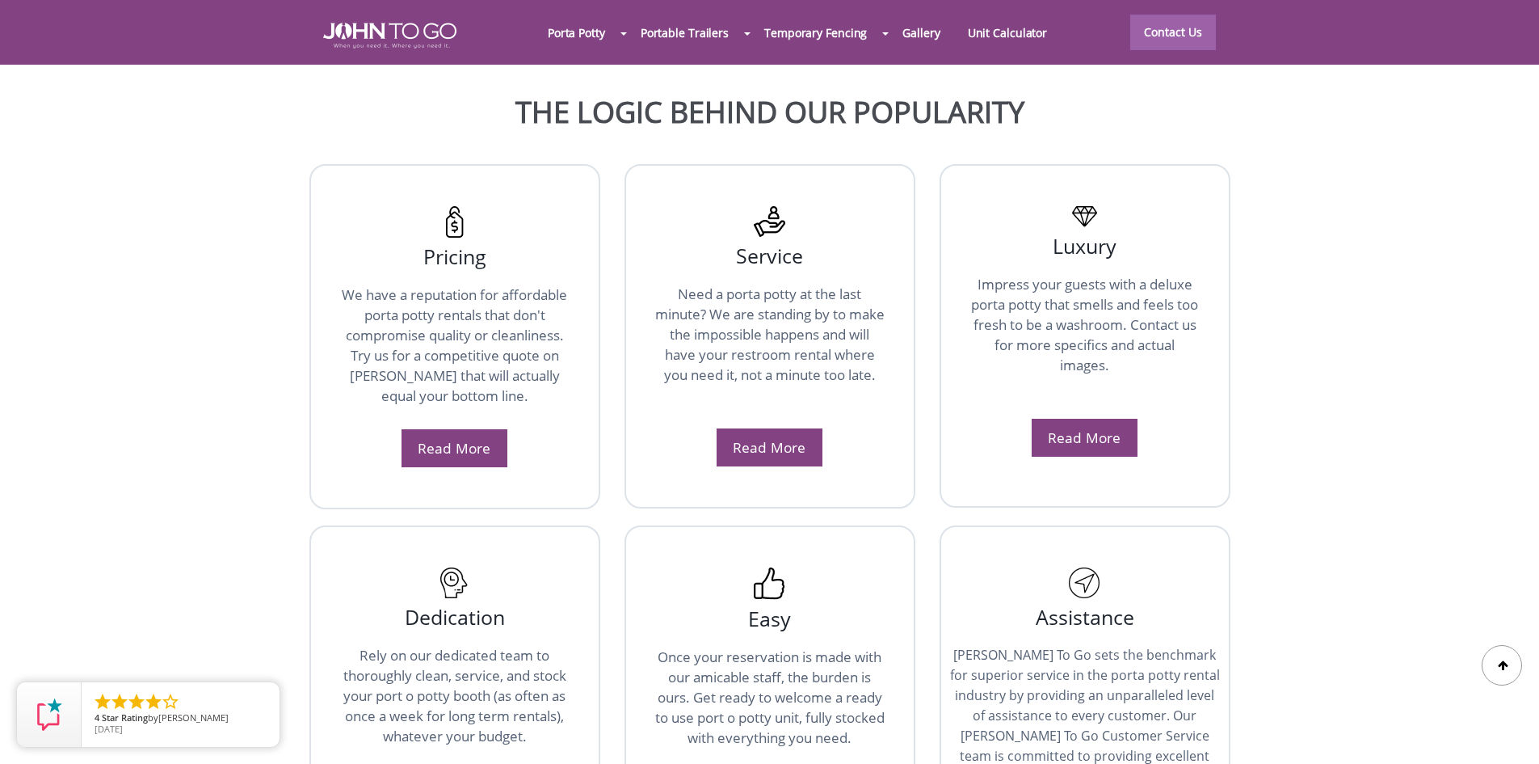
drag, startPoint x: 329, startPoint y: 255, endPoint x: 605, endPoint y: 360, distance: 295.6
click at [605, 360] on div "Pricing We have a reputation for affordable porta potty rentals that don't comp…" at bounding box center [454, 336] width 315 height 361
click at [460, 438] on link "Read More" at bounding box center [454, 447] width 73 height 19
click at [811, 428] on div "Read More" at bounding box center [770, 447] width 107 height 39
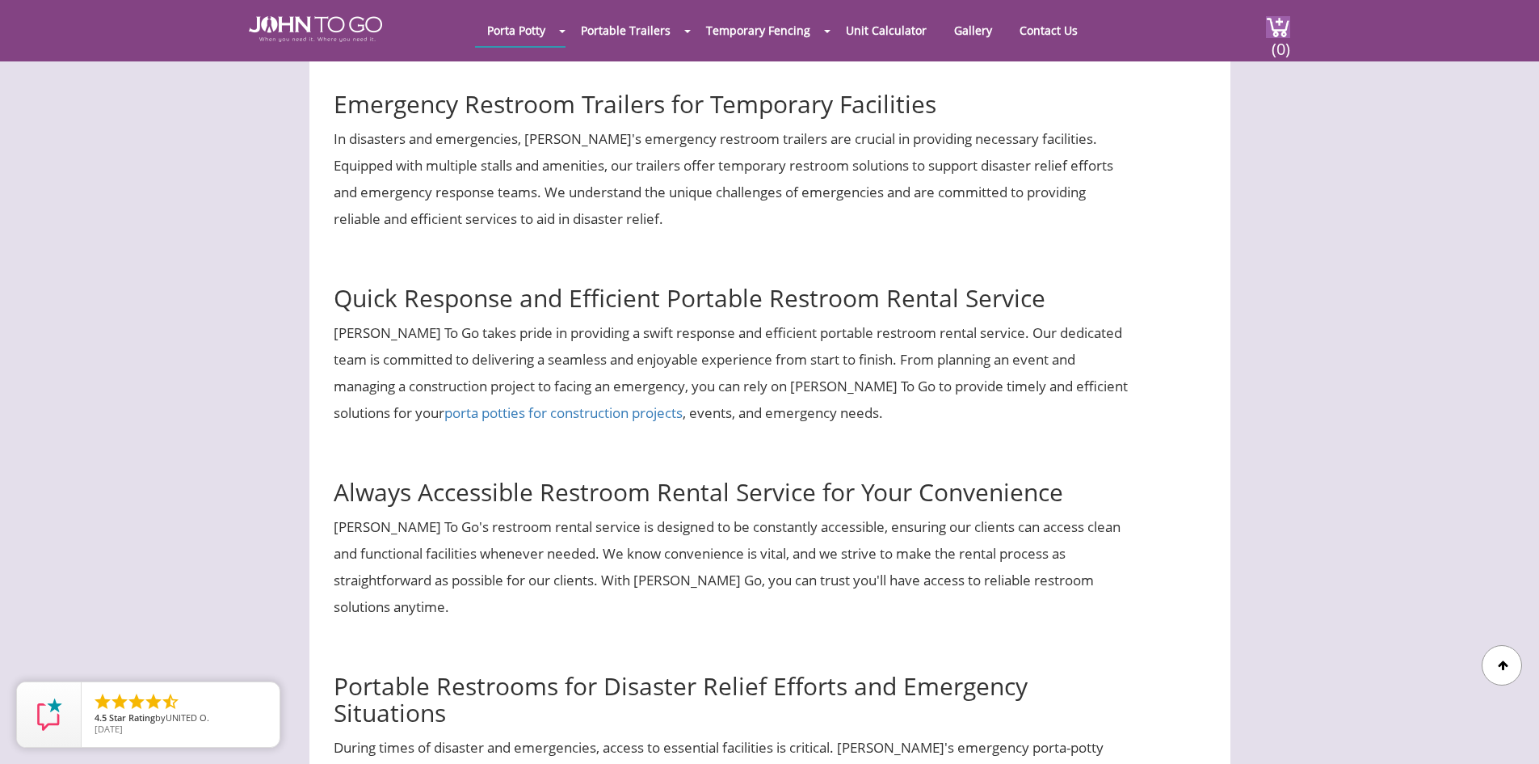
scroll to position [5493, 0]
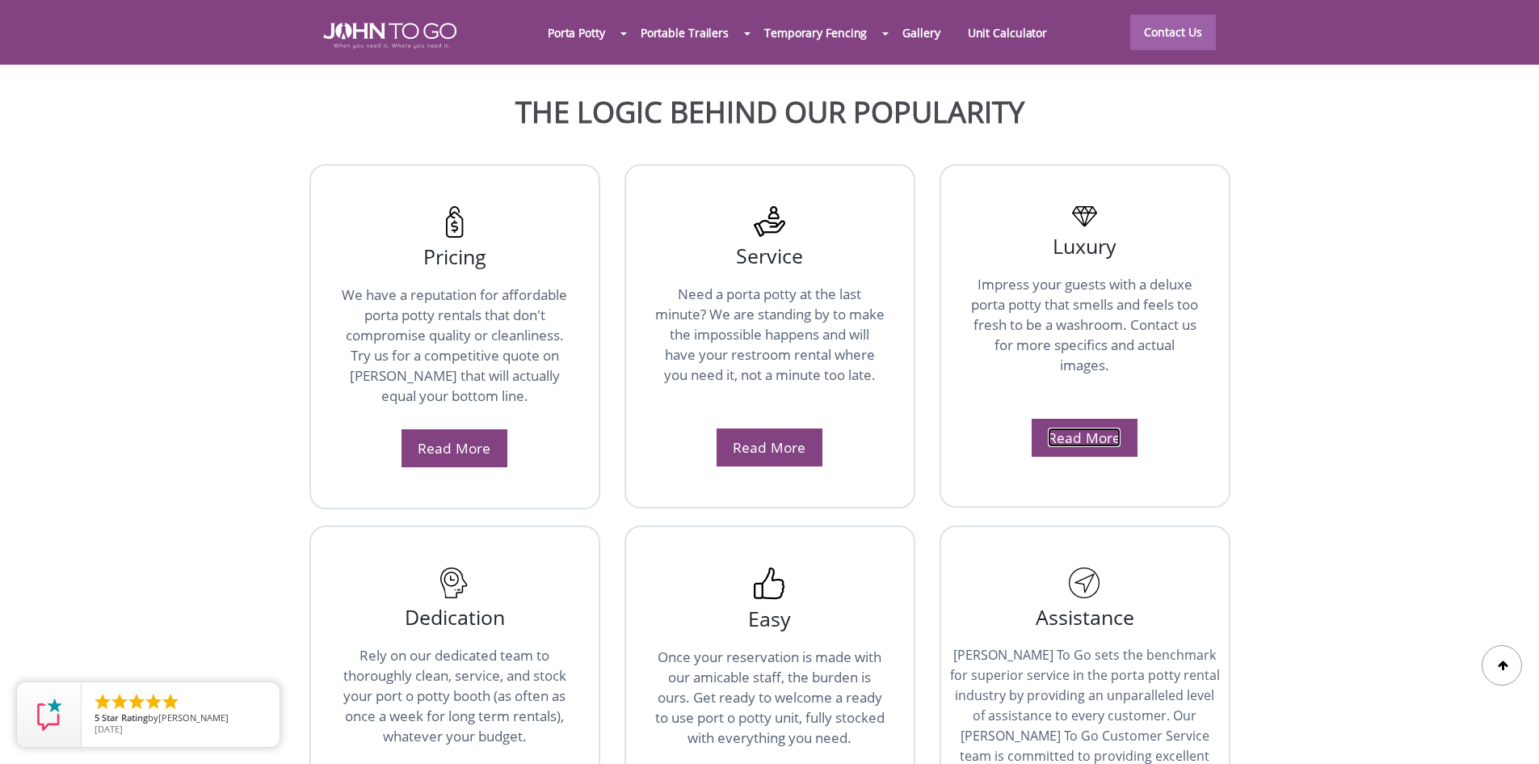
click at [1112, 427] on link "Read More" at bounding box center [1084, 436] width 73 height 19
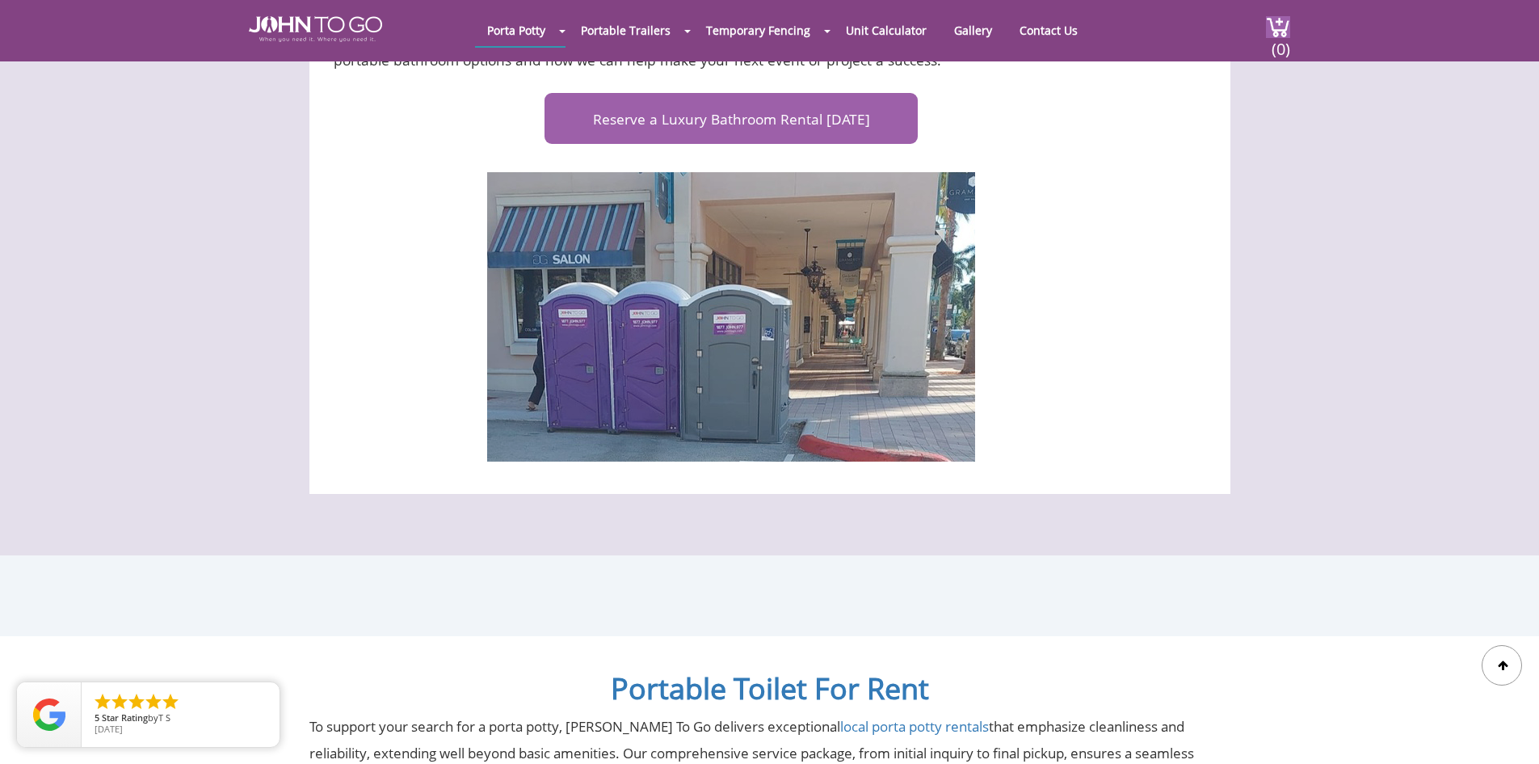
scroll to position [5089, 0]
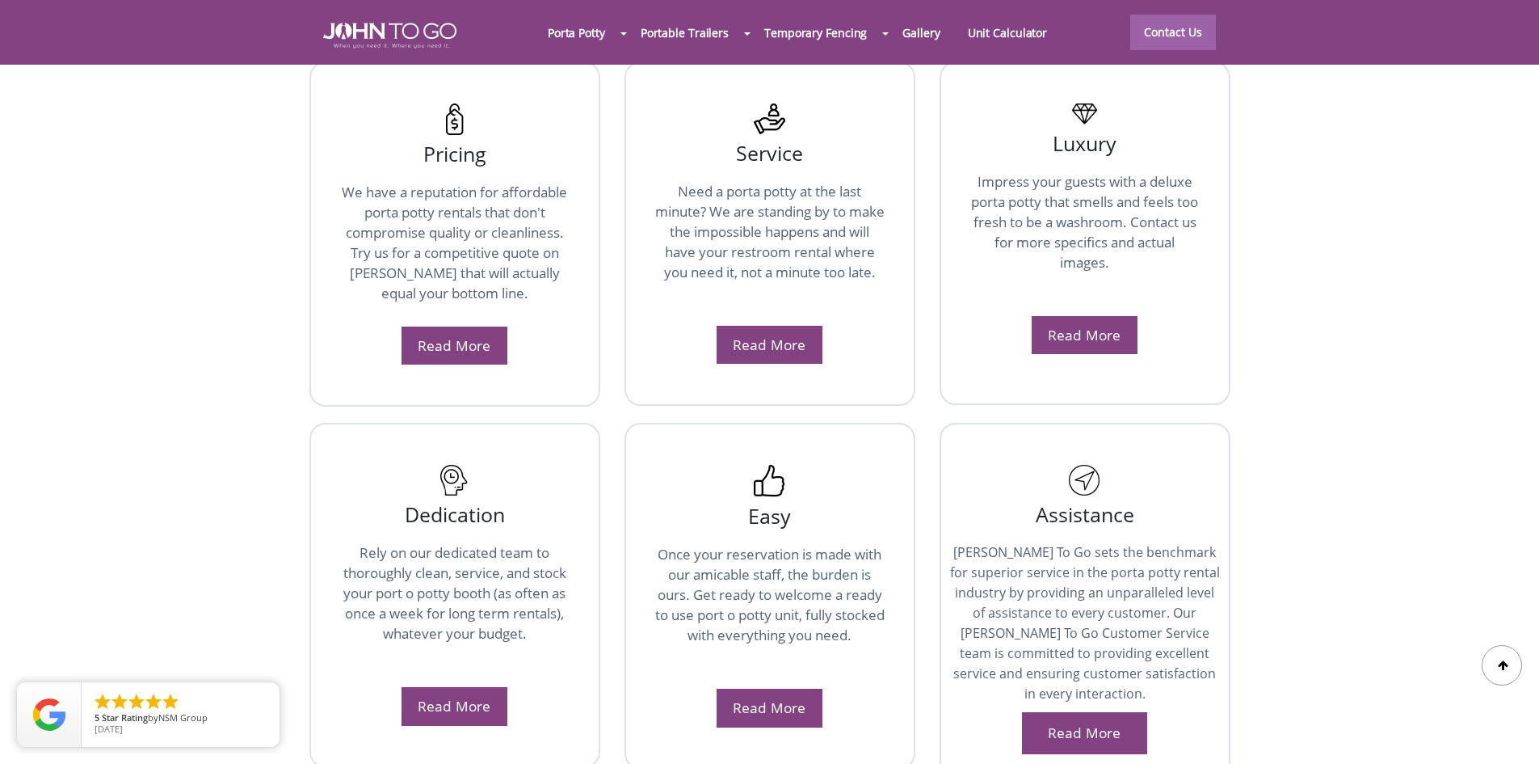
scroll to position [2828, 0]
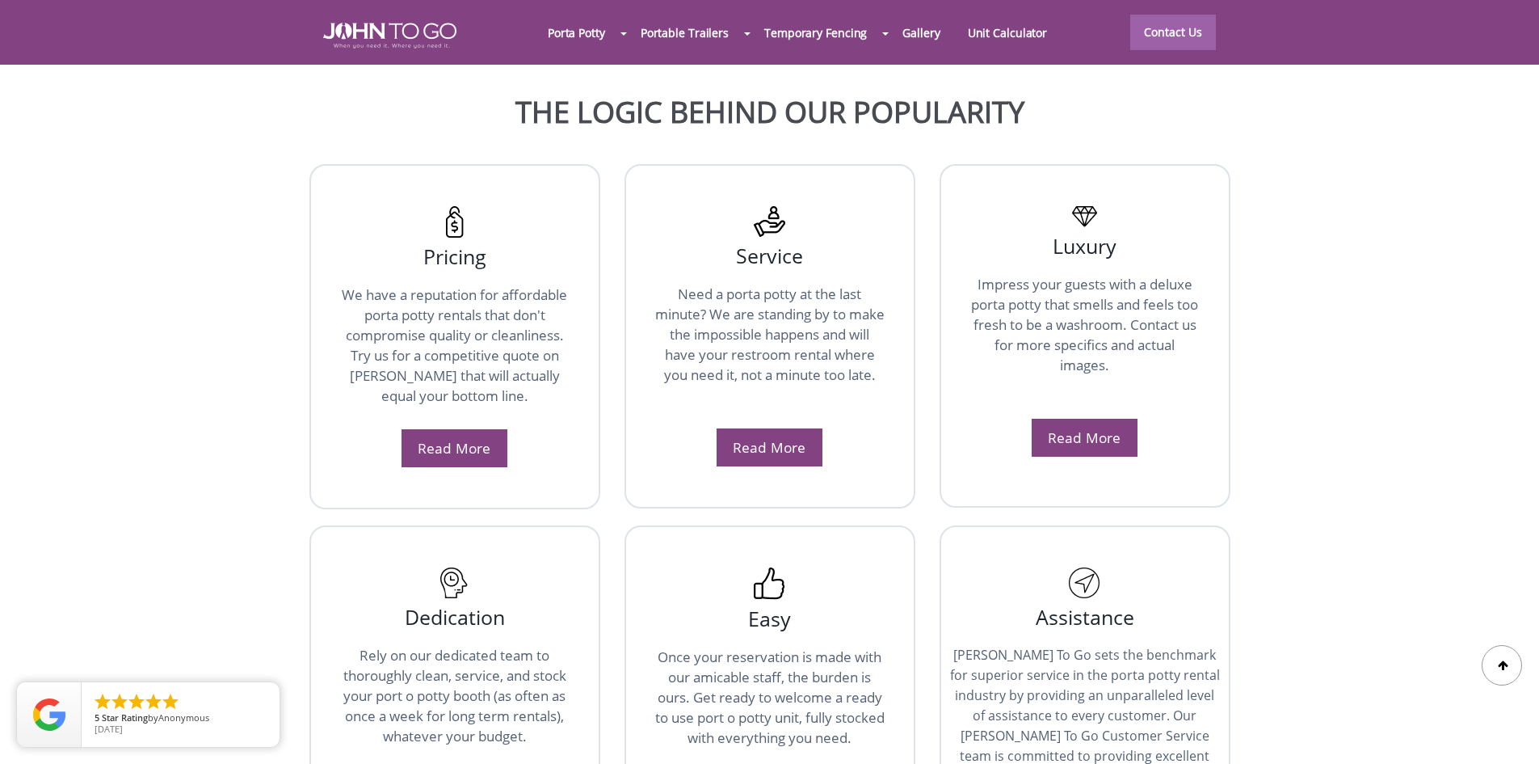
drag, startPoint x: 343, startPoint y: 255, endPoint x: 562, endPoint y: 352, distance: 239.8
click at [562, 352] on p "We have a reputation for affordable porta potty rentals that don't compromise q…" at bounding box center [454, 352] width 231 height 137
click at [539, 354] on p "We have a reputation for affordable porta potty rentals that don't compromise q…" at bounding box center [454, 352] width 231 height 137
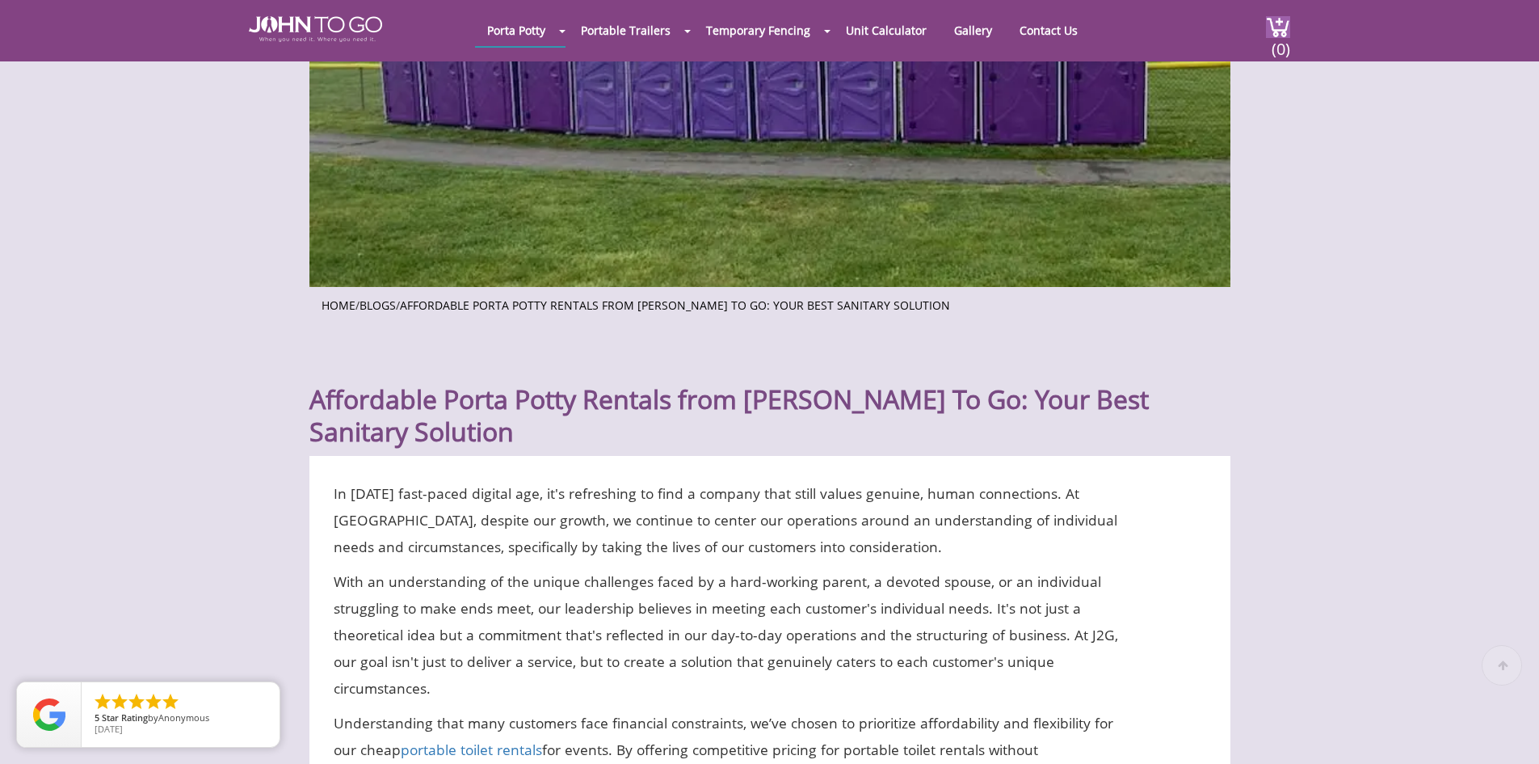
scroll to position [454, 0]
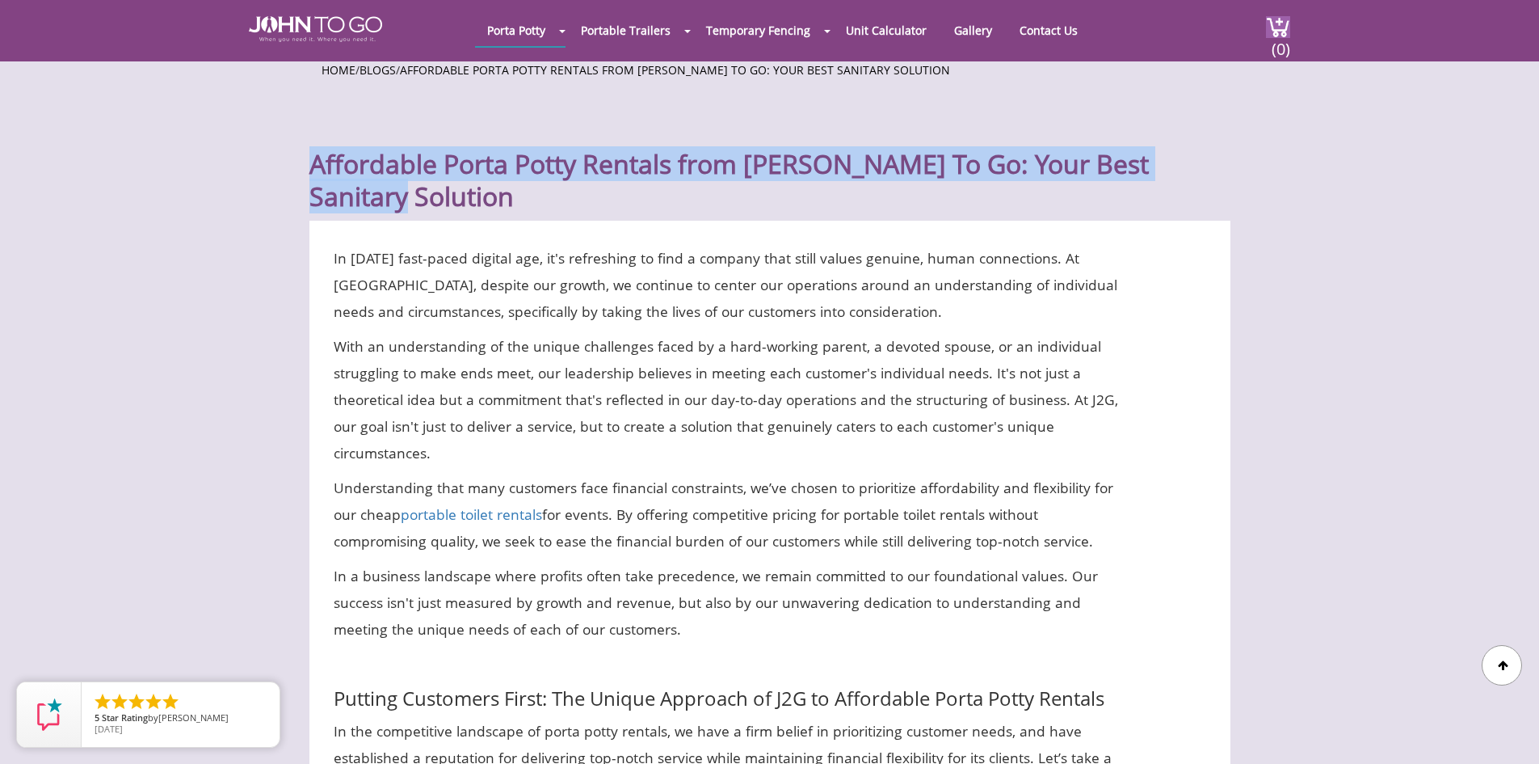
drag, startPoint x: 313, startPoint y: 164, endPoint x: 1221, endPoint y: 165, distance: 907.3
click at [1221, 165] on h1 "Affordable Porta Potty Rentals from John To Go: Your Best Sanitary Solution" at bounding box center [769, 160] width 921 height 103
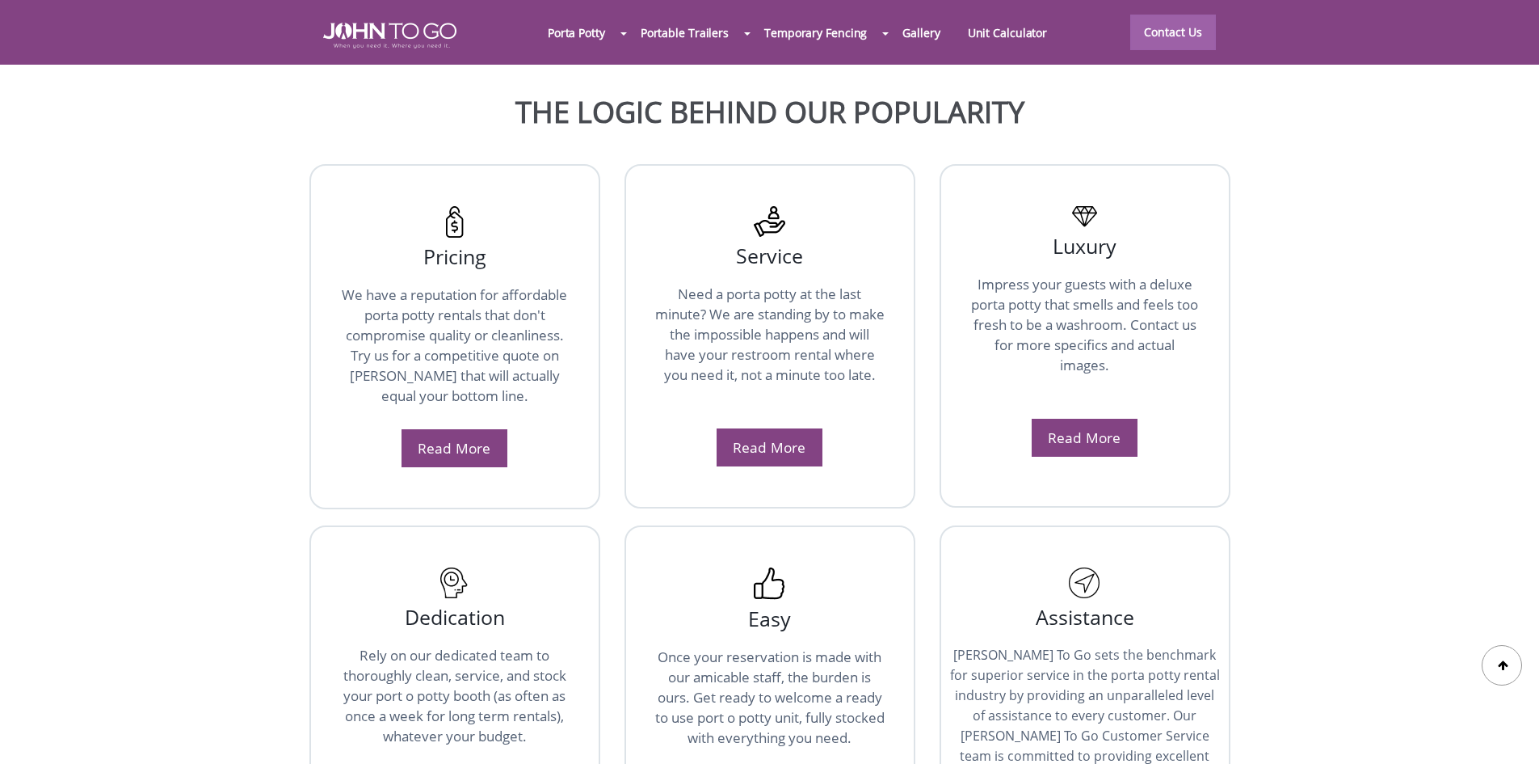
click at [1241, 384] on div "Luxury Impress your guests with a deluxe porta potty that smells and feels too …" at bounding box center [1085, 336] width 315 height 360
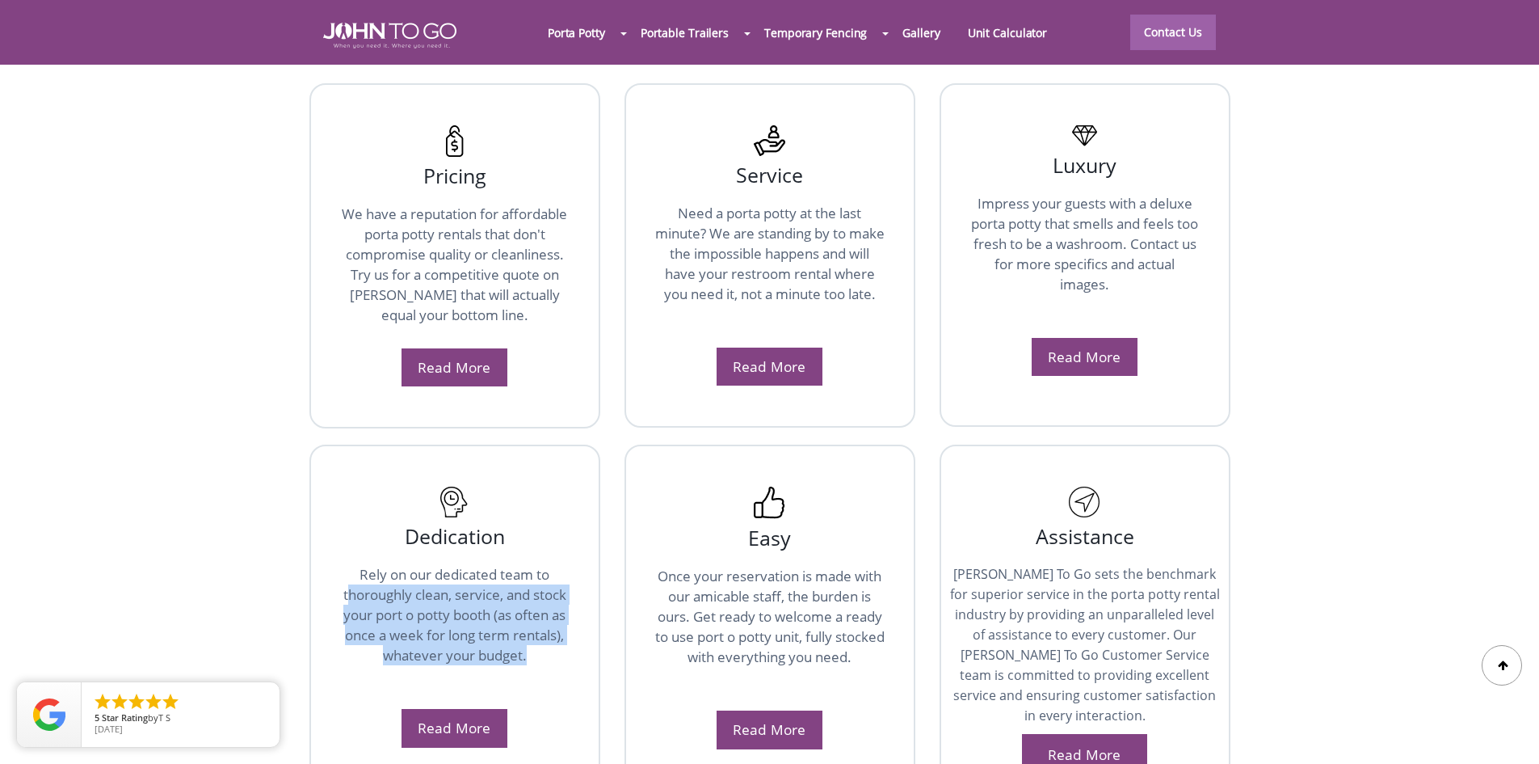
drag, startPoint x: 350, startPoint y: 565, endPoint x: 549, endPoint y: 618, distance: 206.6
click at [549, 618] on p "Rely on our dedicated team to thoroughly clean, service, and stock your port o …" at bounding box center [454, 632] width 231 height 137
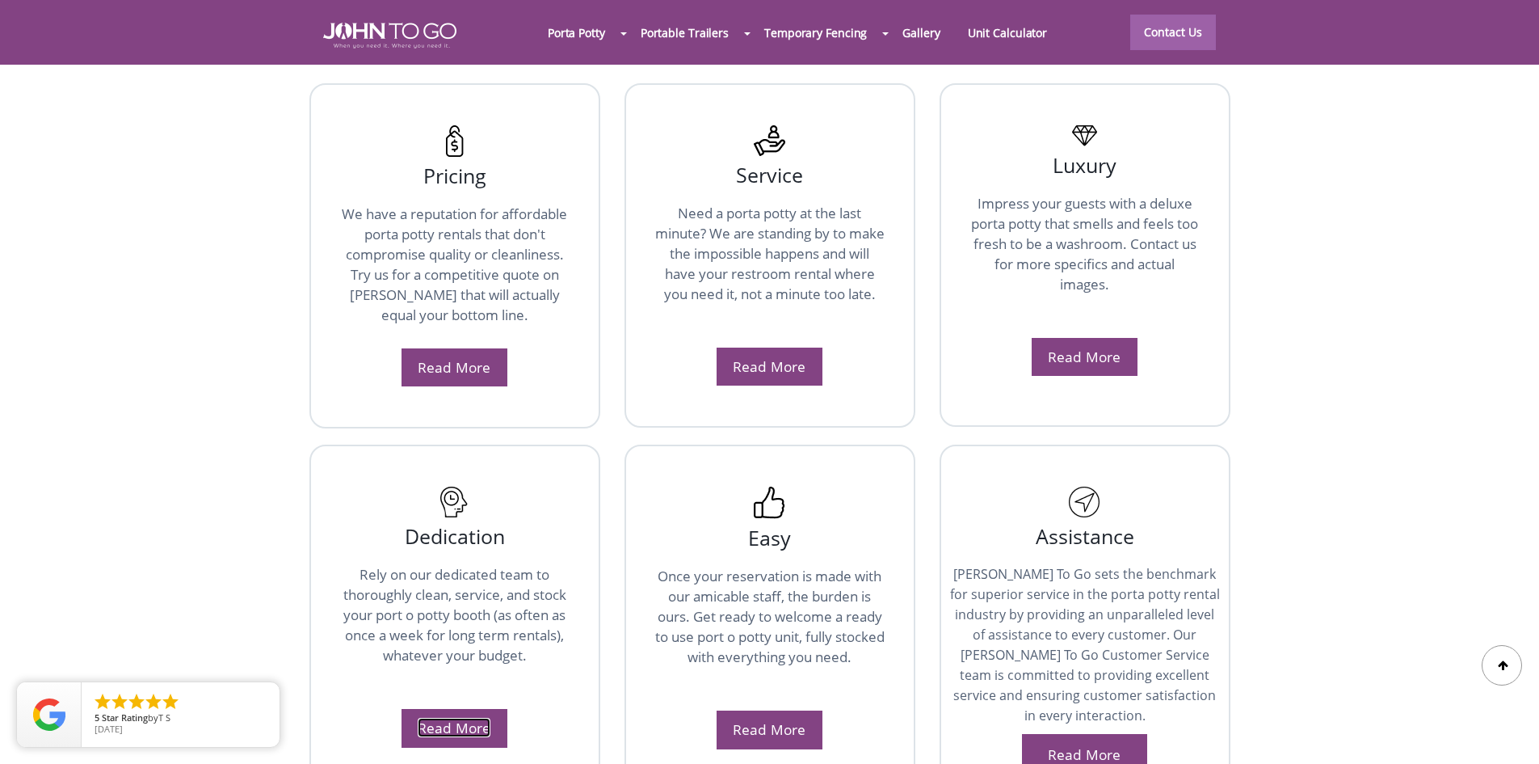
click at [450, 717] on link "Read More" at bounding box center [454, 726] width 73 height 19
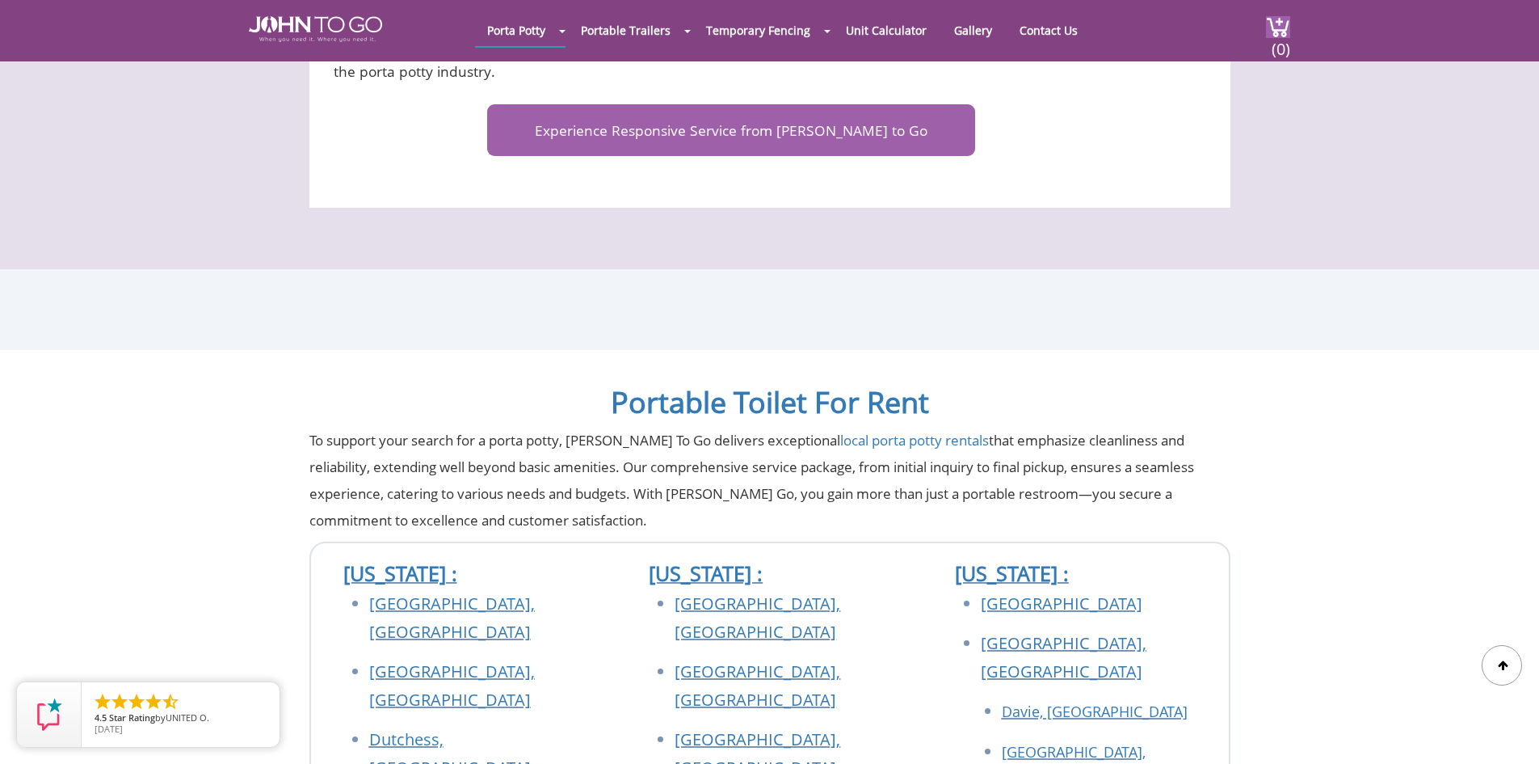
scroll to position [5332, 0]
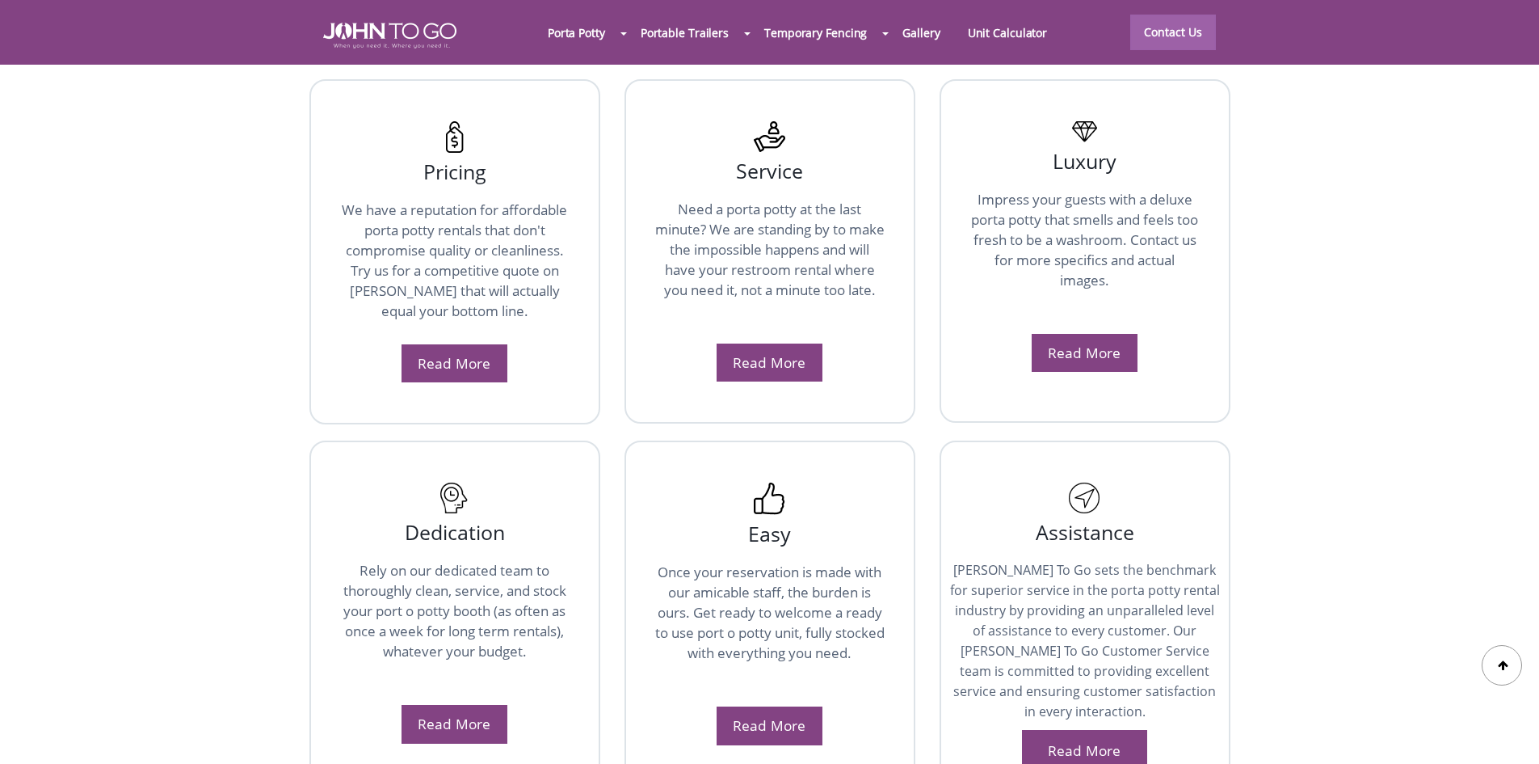
scroll to position [3074, 0]
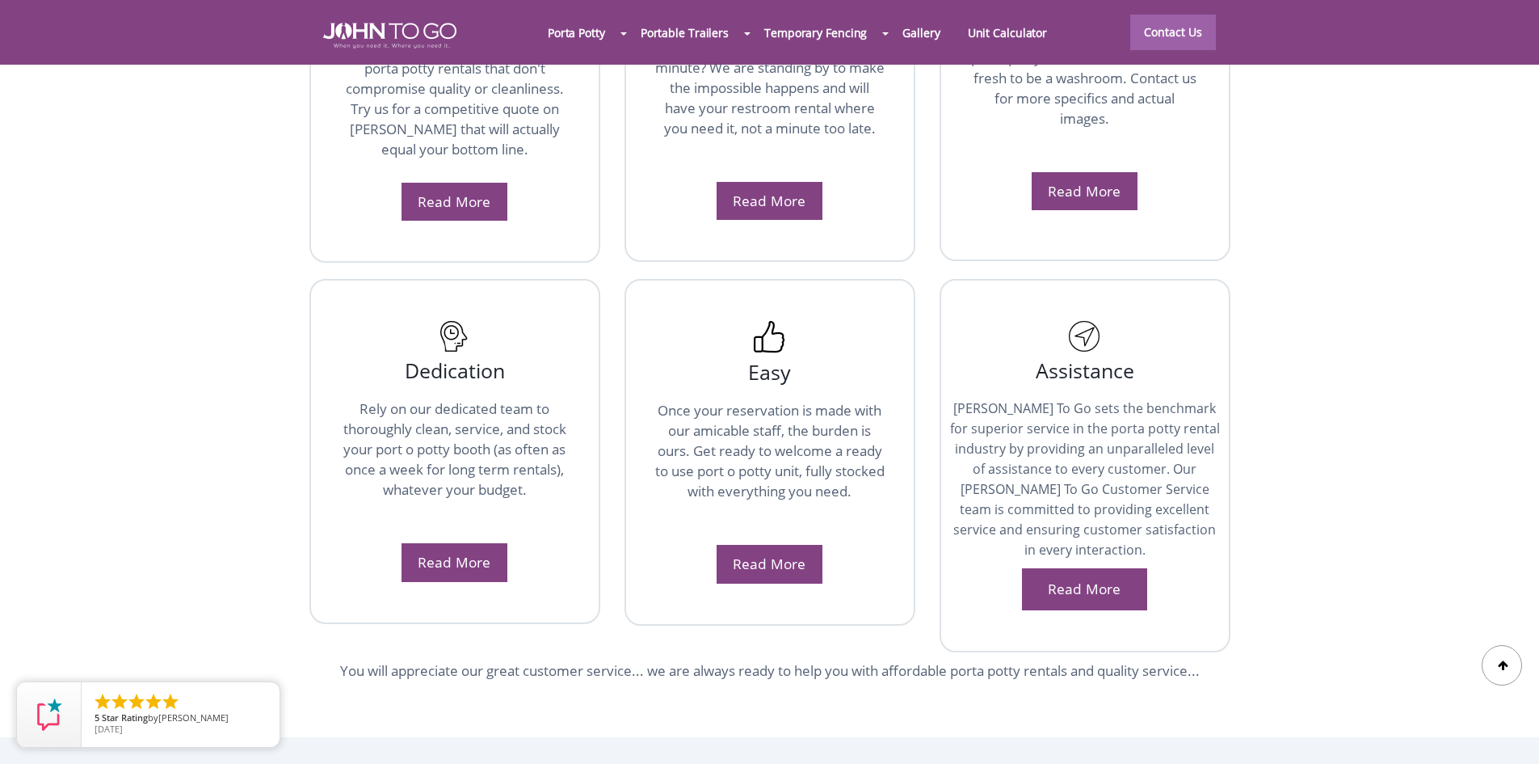
click at [768, 553] on link "Read More" at bounding box center [769, 562] width 73 height 19
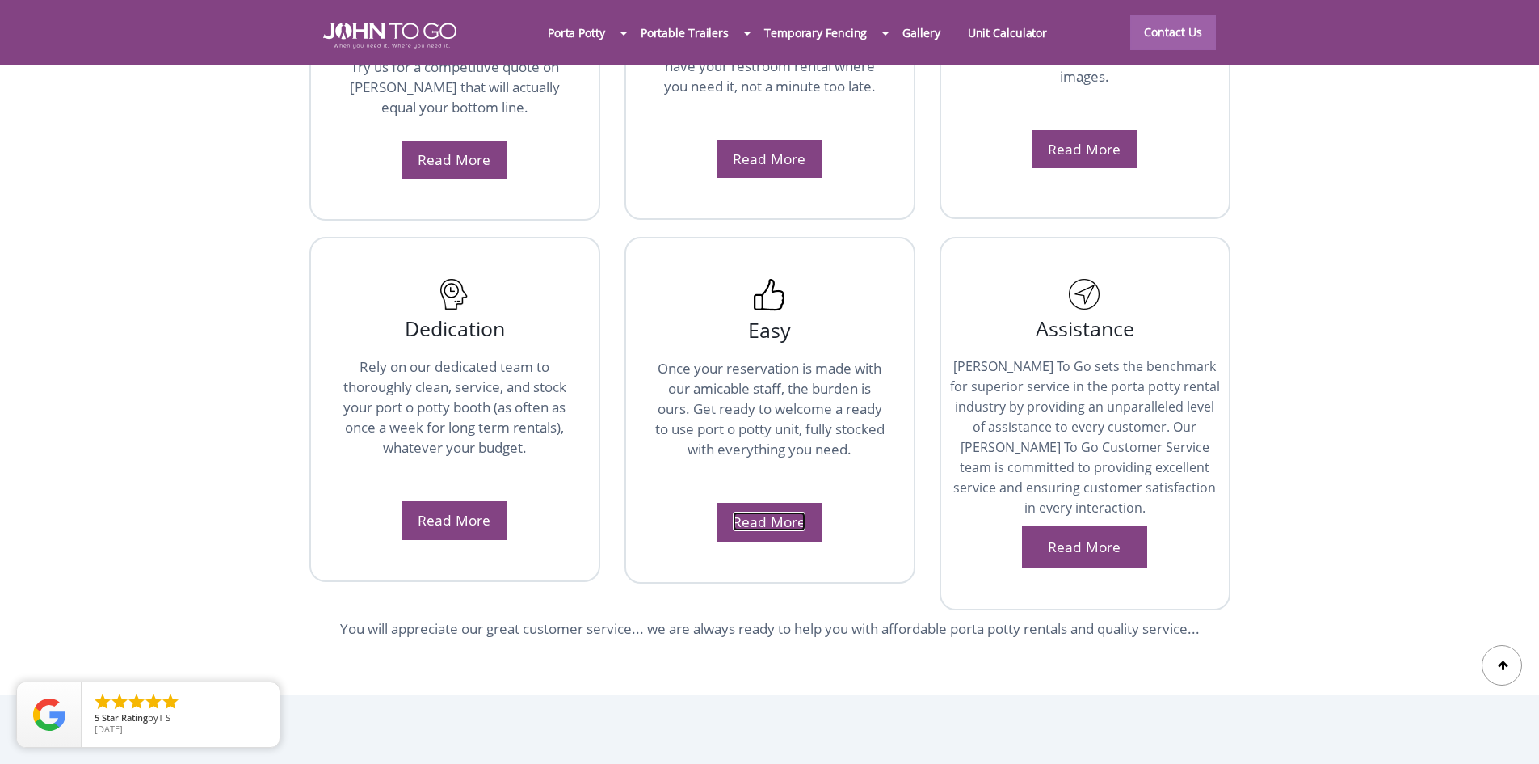
scroll to position [3155, 0]
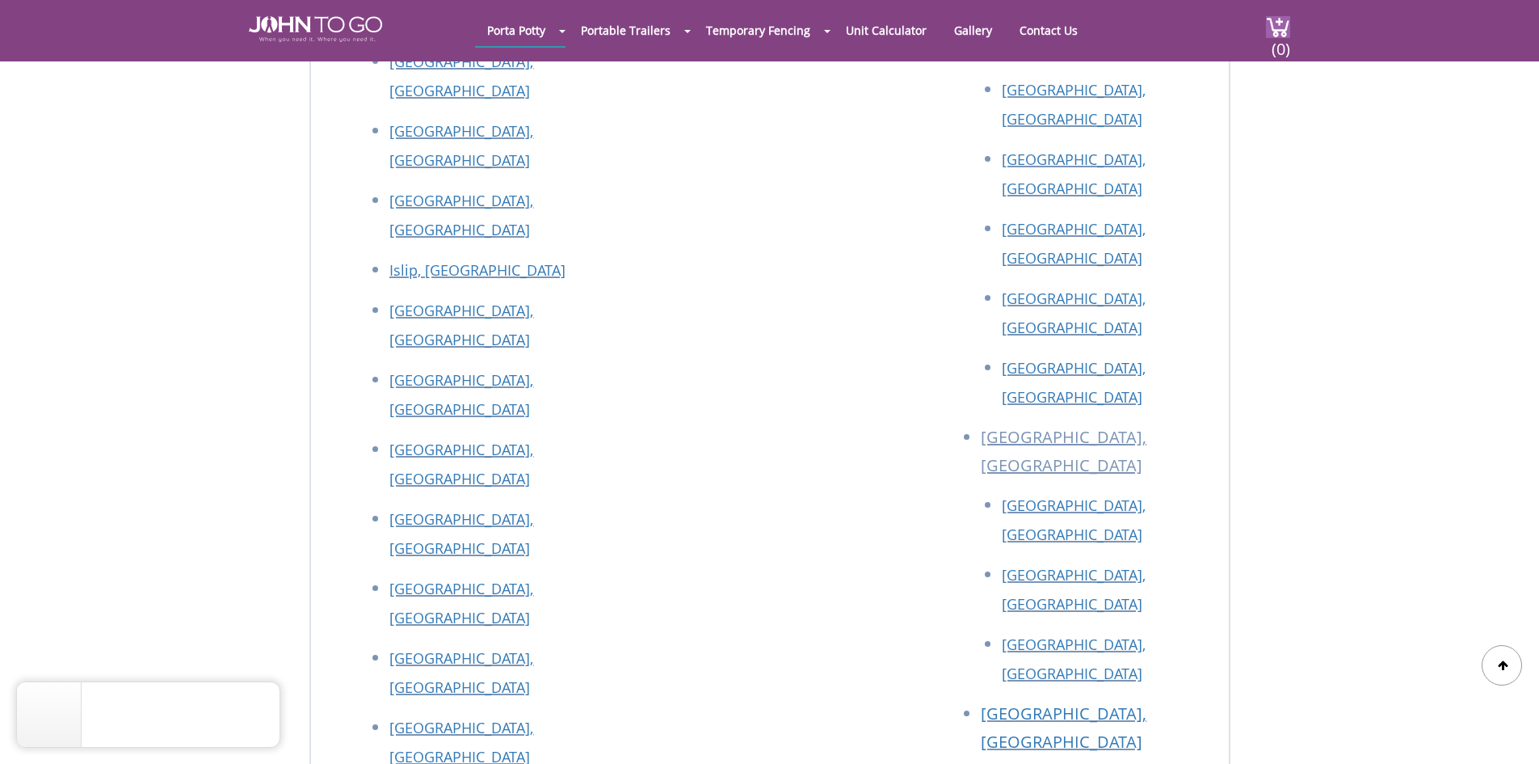
scroll to position [6775, 0]
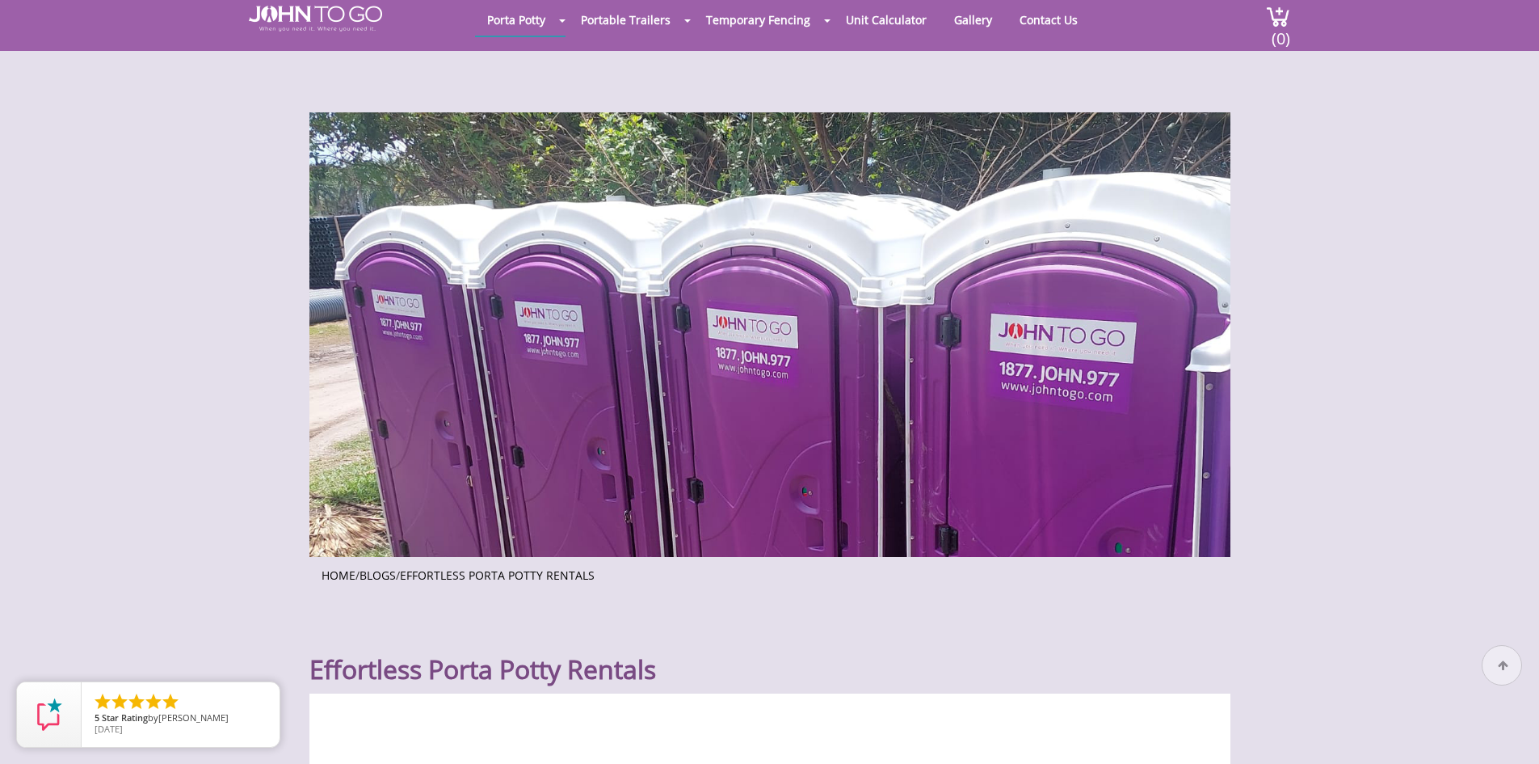
scroll to position [0, 0]
